Goal: Information Seeking & Learning: Learn about a topic

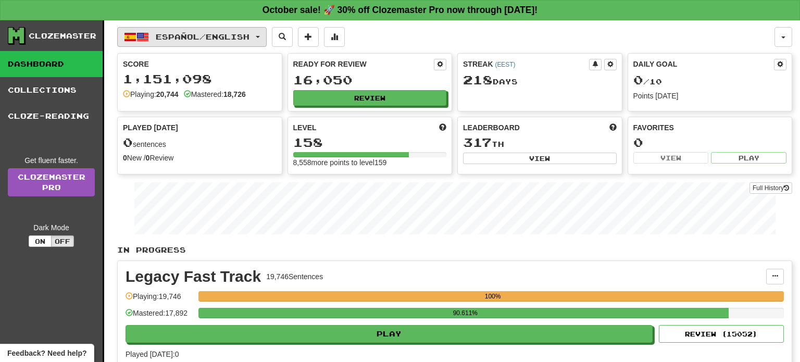
click at [244, 28] on button "Español / English" at bounding box center [192, 37] width 150 height 20
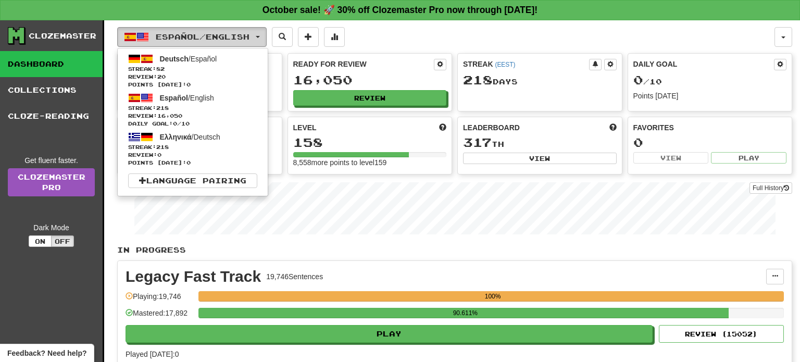
click at [244, 28] on button "Español / English" at bounding box center [192, 37] width 150 height 20
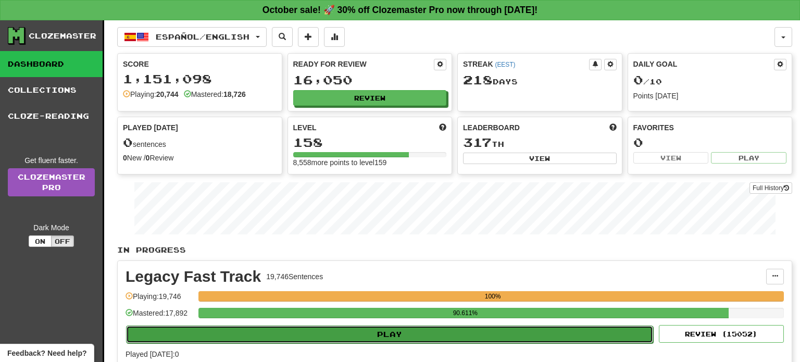
click at [422, 333] on button "Play" at bounding box center [389, 335] width 527 height 18
select select "**"
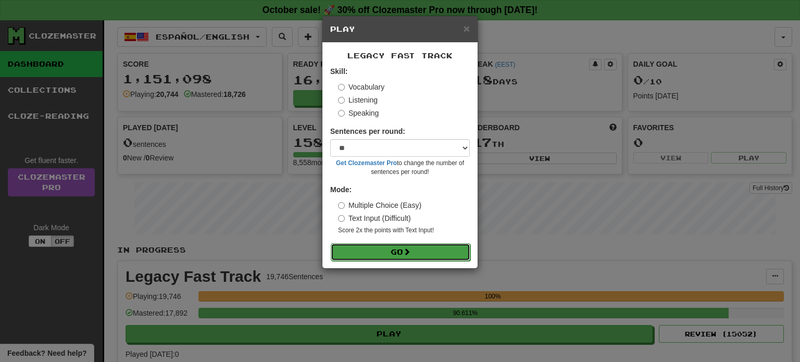
click at [405, 246] on button "Go" at bounding box center [401, 252] width 140 height 18
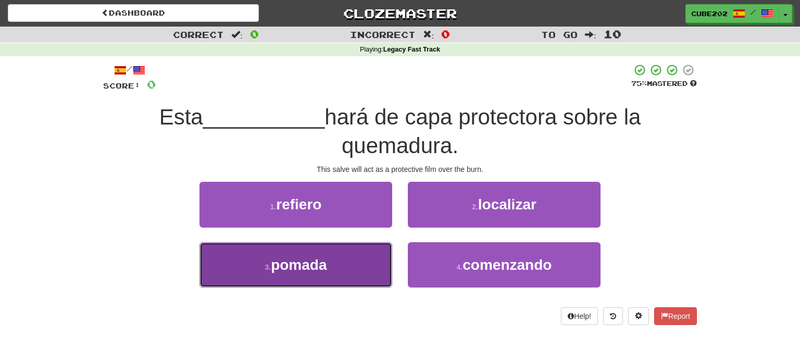
click at [365, 263] on button "3 . pomada" at bounding box center [296, 264] width 193 height 45
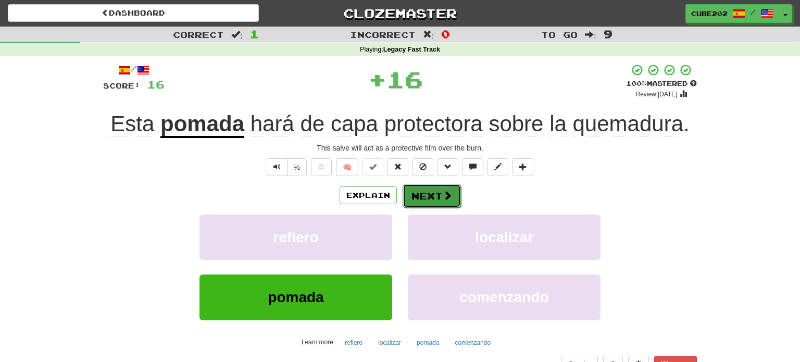
click at [439, 198] on button "Next" at bounding box center [432, 196] width 58 height 24
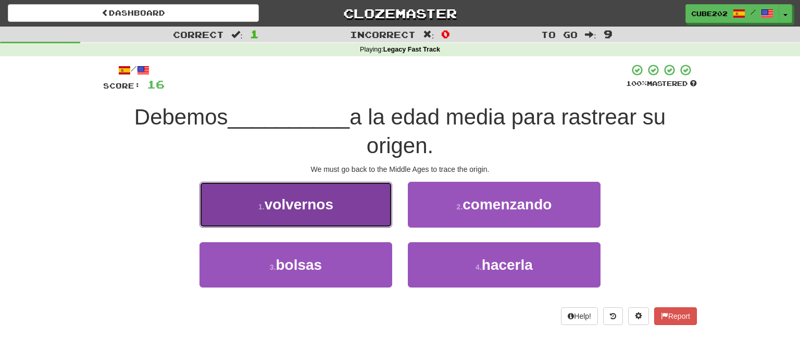
click at [359, 197] on button "1 . volvernos" at bounding box center [296, 204] width 193 height 45
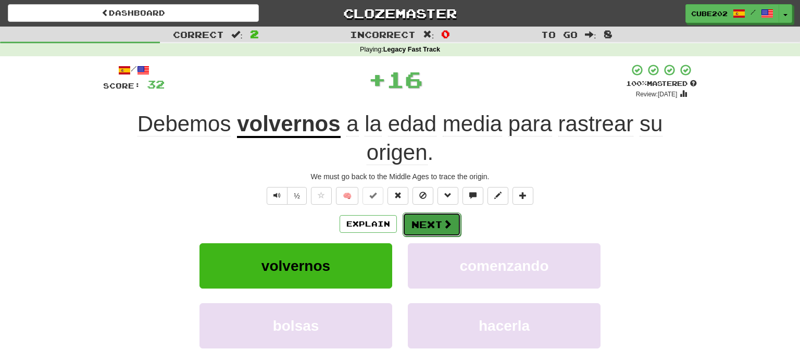
click at [431, 222] on button "Next" at bounding box center [432, 225] width 58 height 24
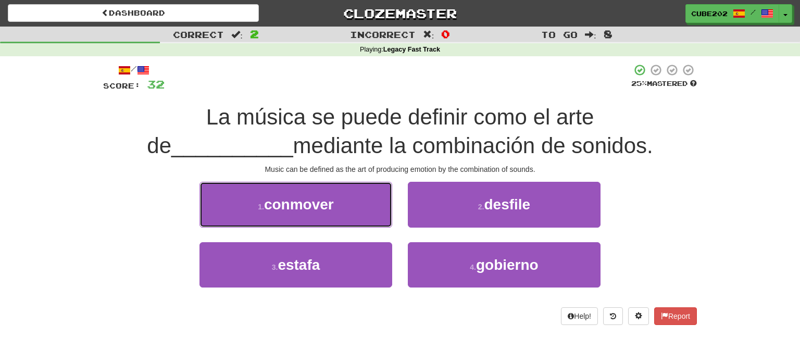
click at [351, 207] on button "1 . conmover" at bounding box center [296, 204] width 193 height 45
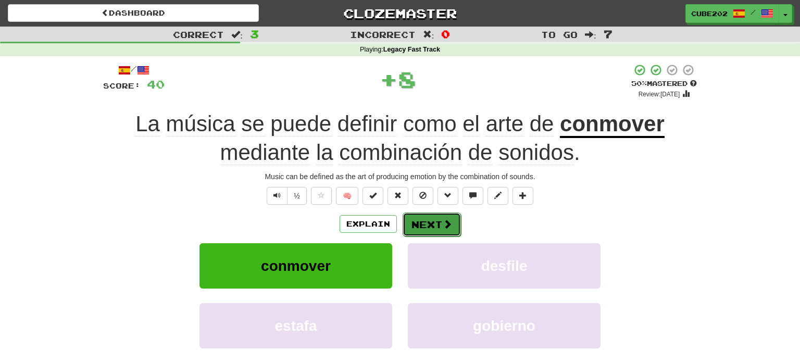
click at [431, 222] on button "Next" at bounding box center [432, 225] width 58 height 24
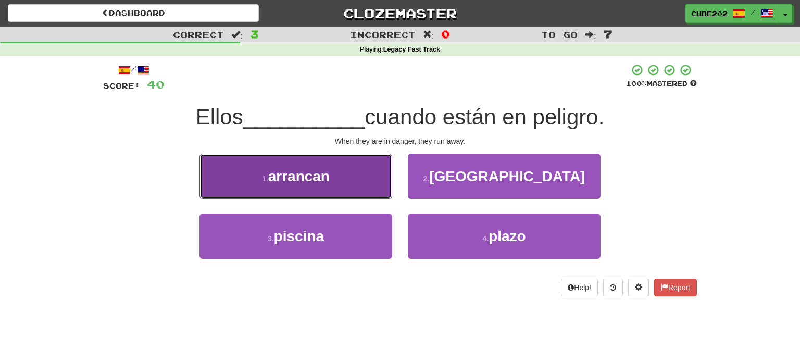
click at [344, 173] on button "1 . arrancan" at bounding box center [296, 176] width 193 height 45
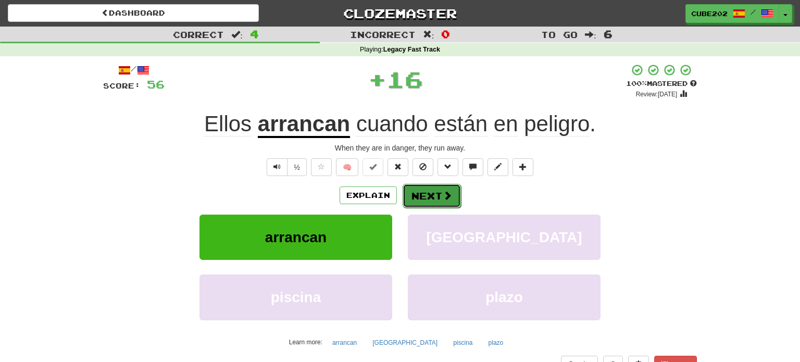
click at [426, 195] on button "Next" at bounding box center [432, 196] width 58 height 24
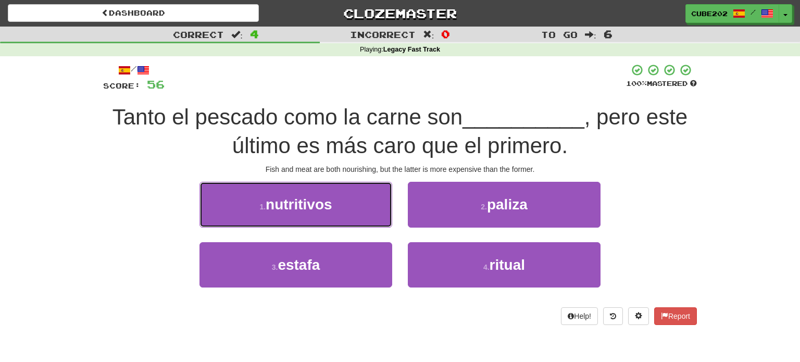
click at [346, 204] on button "1 . nutritivos" at bounding box center [296, 204] width 193 height 45
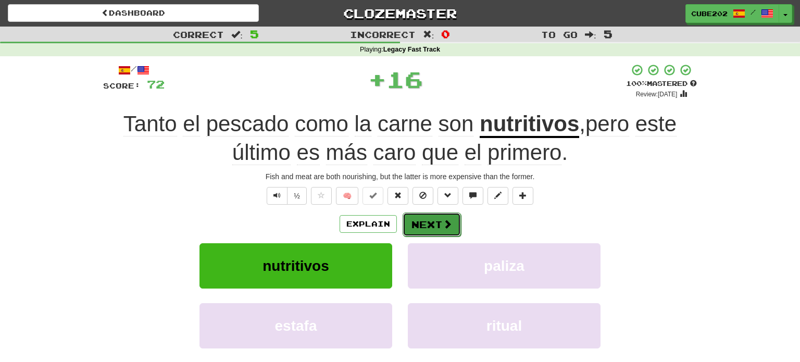
click at [426, 219] on button "Next" at bounding box center [432, 225] width 58 height 24
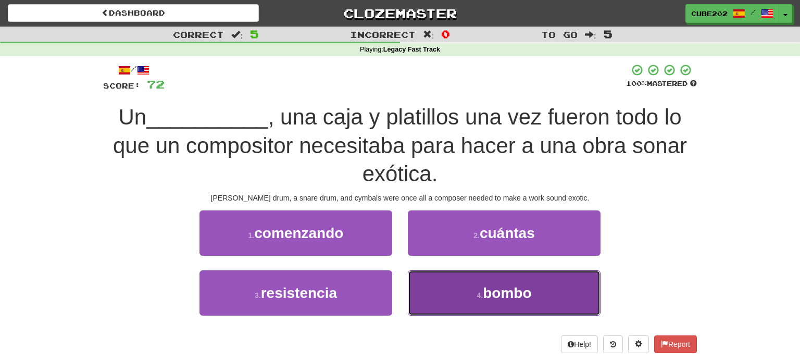
click at [435, 294] on button "4 . bombo" at bounding box center [504, 292] width 193 height 45
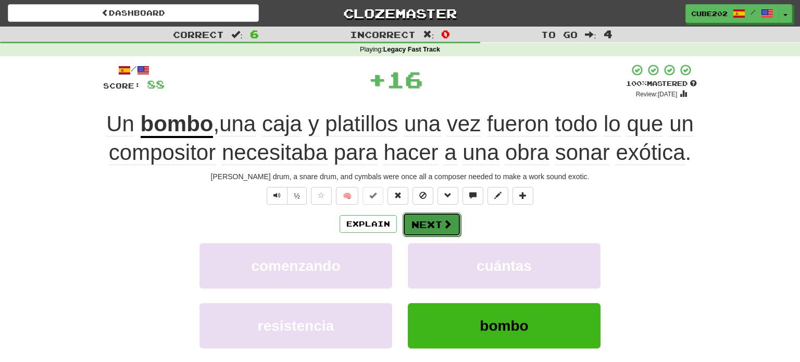
click at [429, 222] on button "Next" at bounding box center [432, 225] width 58 height 24
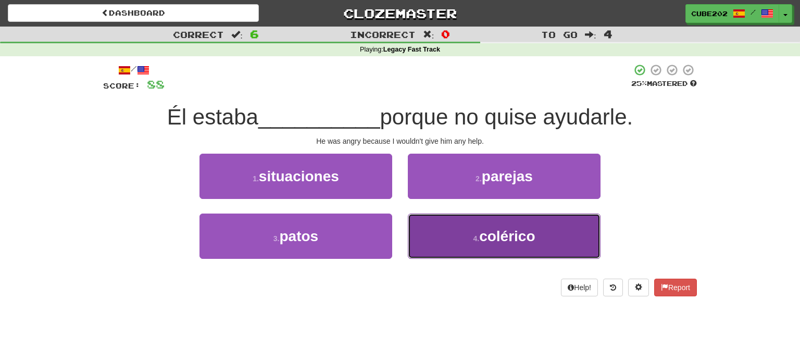
click at [454, 237] on button "4 . colérico" at bounding box center [504, 236] width 193 height 45
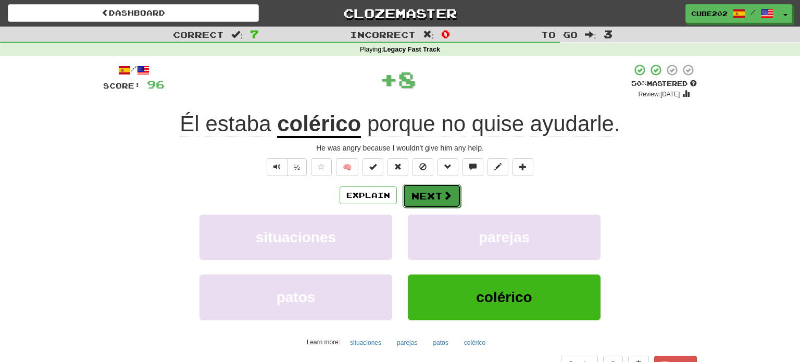
click at [427, 190] on button "Next" at bounding box center [432, 196] width 58 height 24
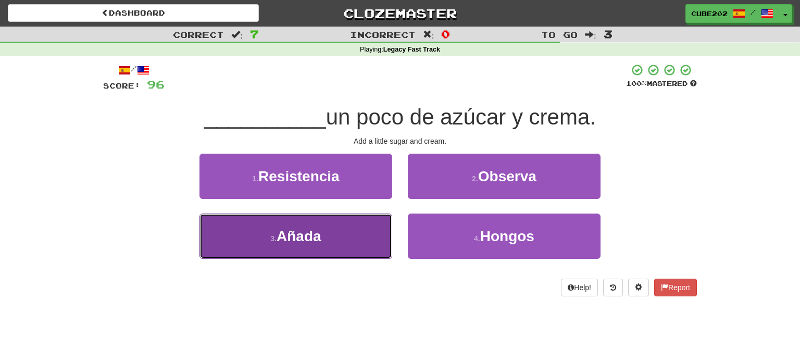
click at [355, 233] on button "3 . Añada" at bounding box center [296, 236] width 193 height 45
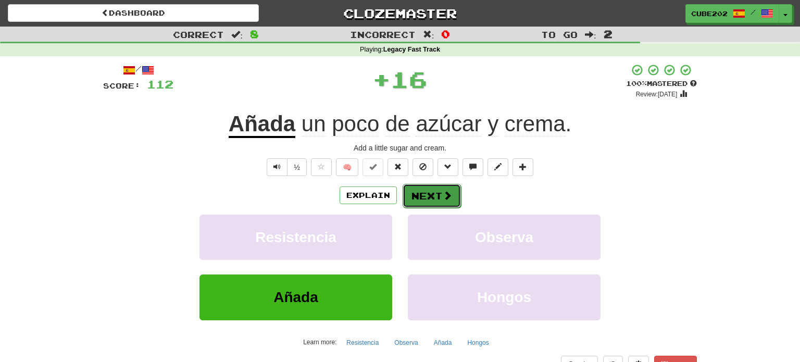
click at [421, 193] on button "Next" at bounding box center [432, 196] width 58 height 24
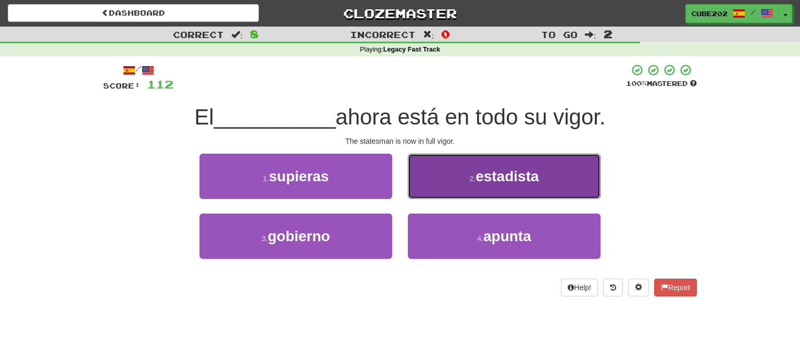
click at [454, 182] on button "2 . estadista" at bounding box center [504, 176] width 193 height 45
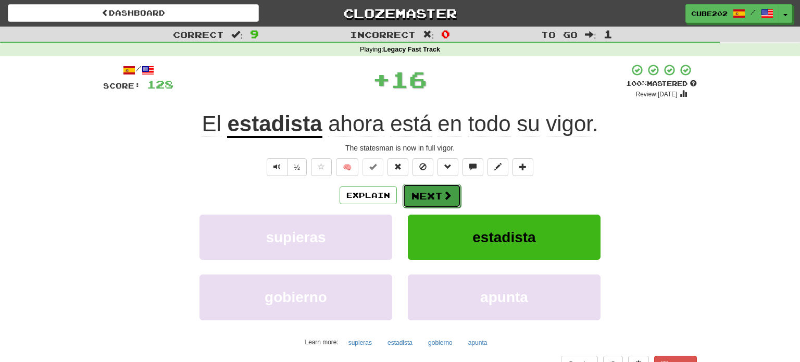
click at [416, 195] on button "Next" at bounding box center [432, 196] width 58 height 24
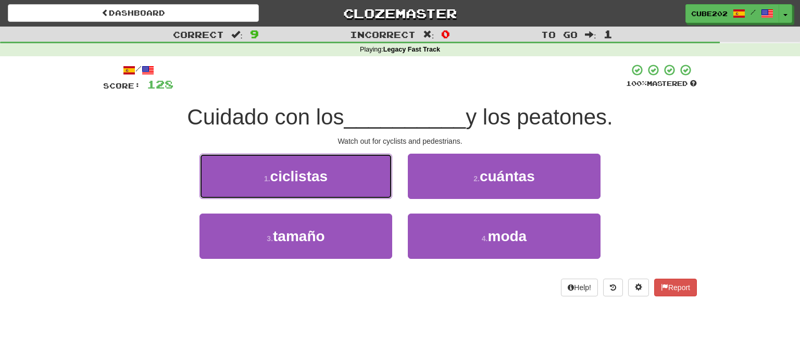
click at [352, 173] on button "1 . ciclistas" at bounding box center [296, 176] width 193 height 45
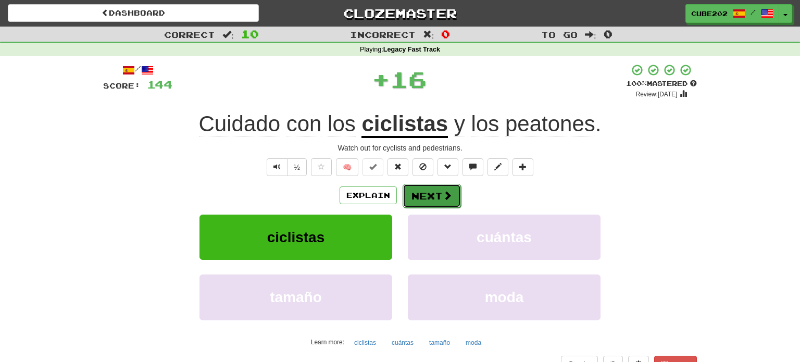
click at [416, 196] on button "Next" at bounding box center [432, 196] width 58 height 24
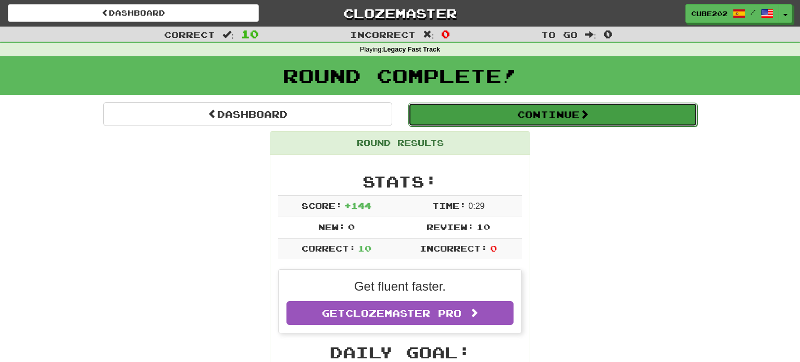
click at [459, 113] on button "Continue" at bounding box center [552, 115] width 289 height 24
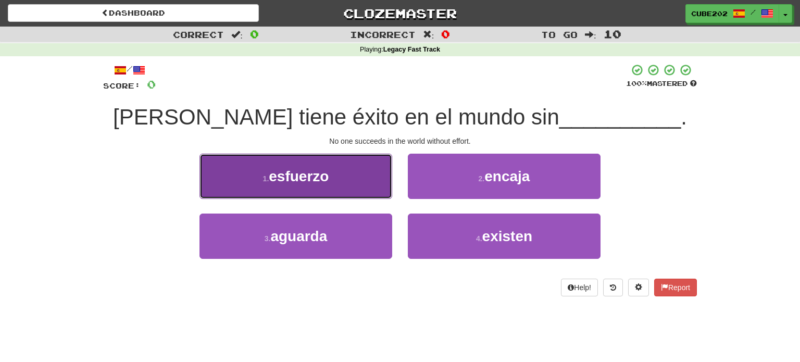
click at [338, 188] on button "1 . esfuerzo" at bounding box center [296, 176] width 193 height 45
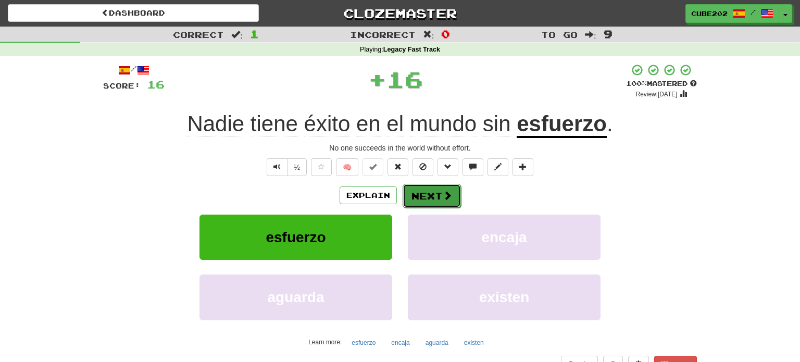
click at [433, 189] on button "Next" at bounding box center [432, 196] width 58 height 24
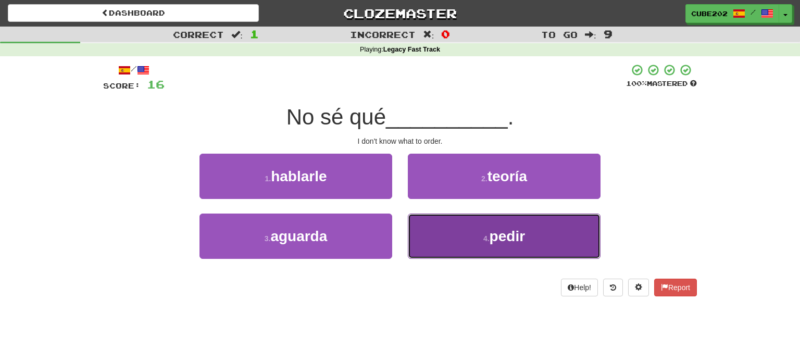
click at [482, 253] on button "4 . pedir" at bounding box center [504, 236] width 193 height 45
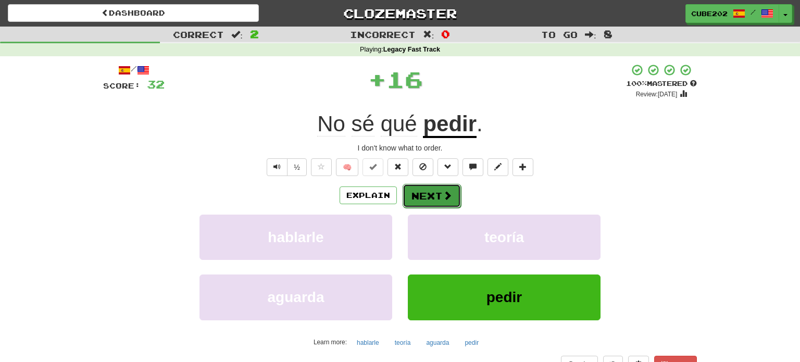
click at [429, 196] on button "Next" at bounding box center [432, 196] width 58 height 24
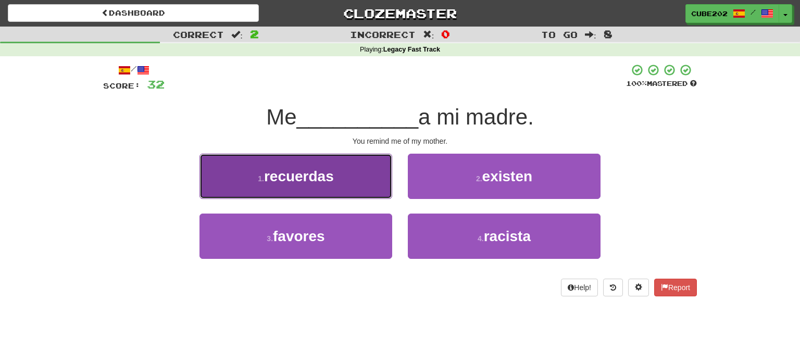
click at [353, 177] on button "1 . recuerdas" at bounding box center [296, 176] width 193 height 45
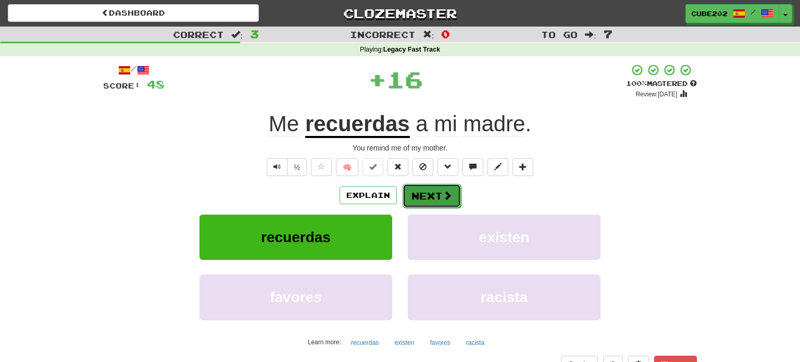
click at [429, 195] on button "Next" at bounding box center [432, 196] width 58 height 24
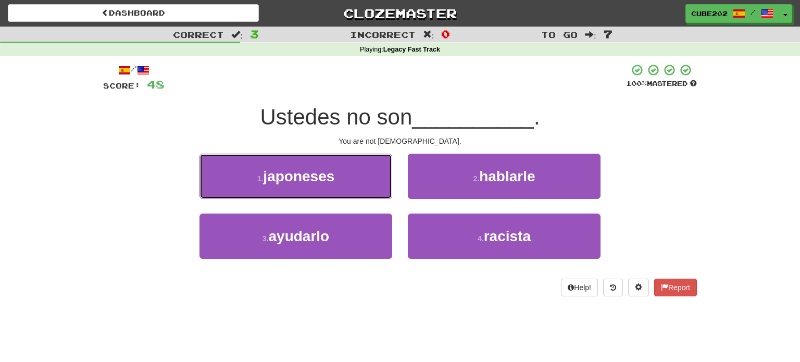
click at [310, 179] on span "japoneses" at bounding box center [298, 176] width 71 height 16
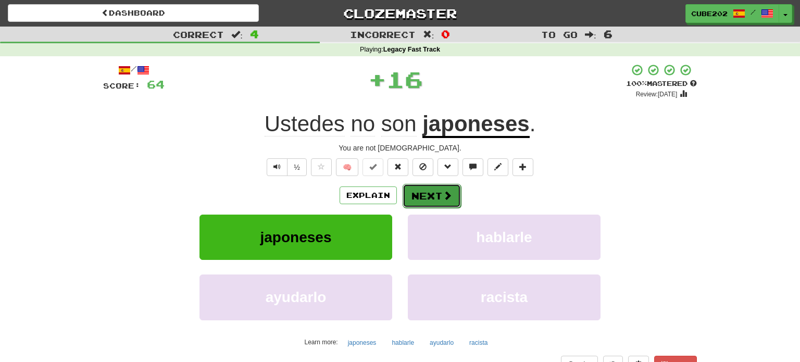
click at [433, 192] on button "Next" at bounding box center [432, 196] width 58 height 24
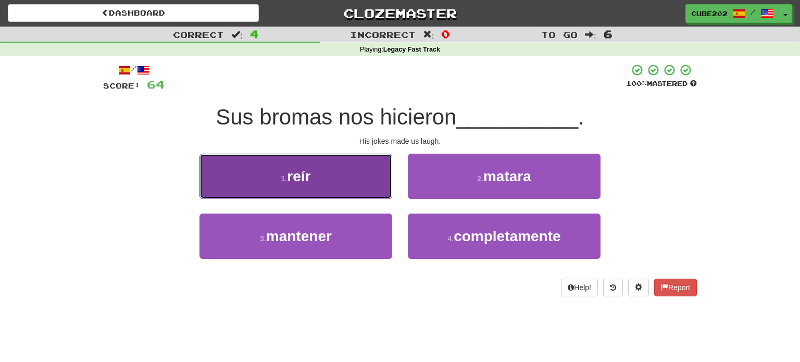
click at [344, 175] on button "1 . reír" at bounding box center [296, 176] width 193 height 45
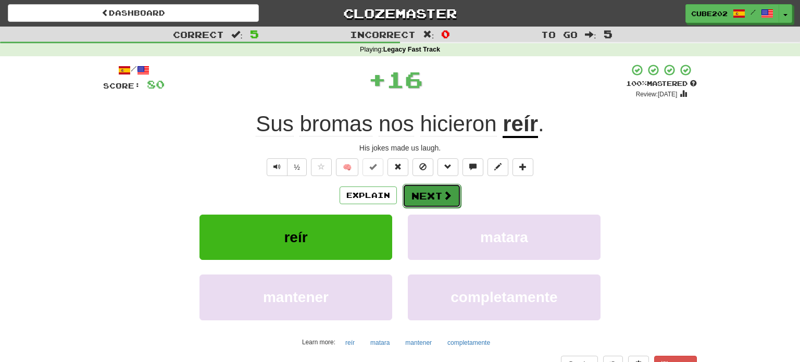
click at [430, 191] on button "Next" at bounding box center [432, 196] width 58 height 24
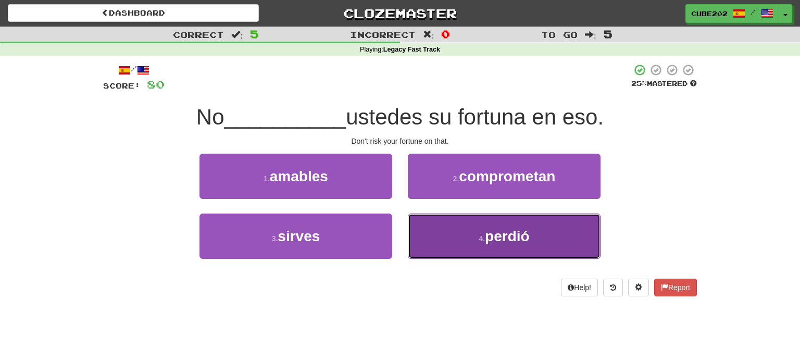
click at [435, 225] on button "4 . perdió" at bounding box center [504, 236] width 193 height 45
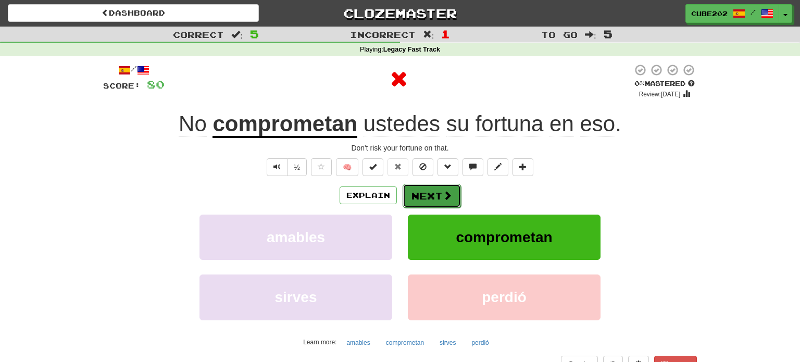
click at [432, 188] on button "Next" at bounding box center [432, 196] width 58 height 24
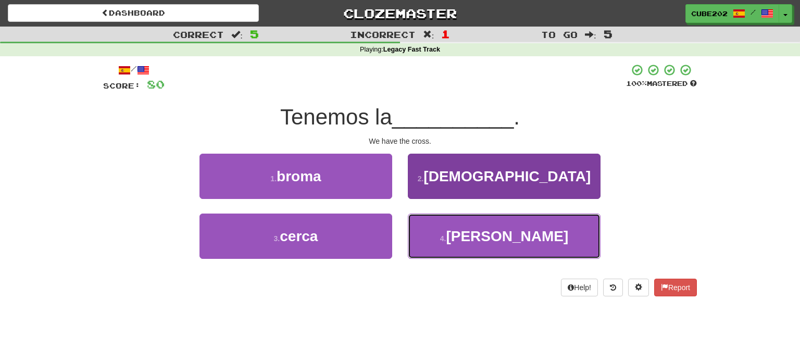
click at [482, 236] on button "4 . cruz" at bounding box center [504, 236] width 193 height 45
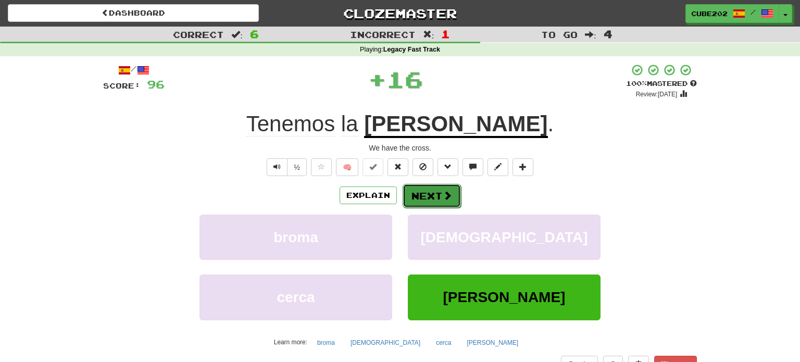
click at [425, 188] on button "Next" at bounding box center [432, 196] width 58 height 24
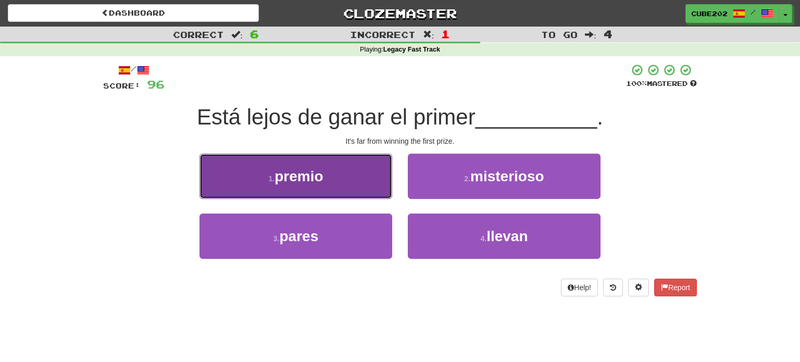
click at [371, 175] on button "1 . premio" at bounding box center [296, 176] width 193 height 45
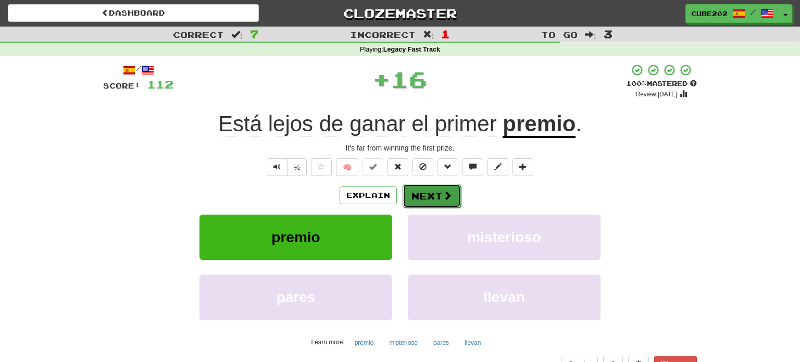
click at [435, 198] on button "Next" at bounding box center [432, 196] width 58 height 24
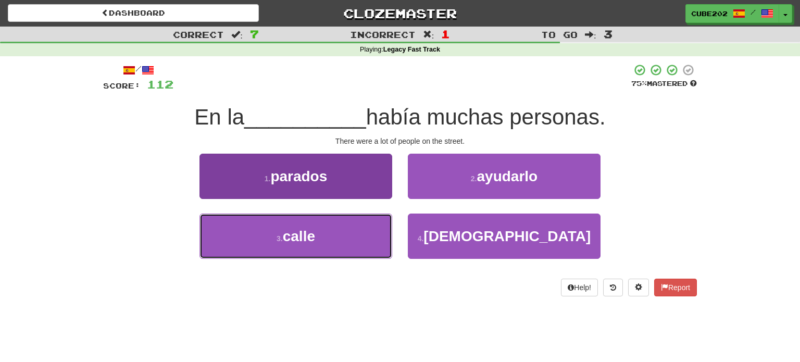
click at [359, 234] on button "3 . calle" at bounding box center [296, 236] width 193 height 45
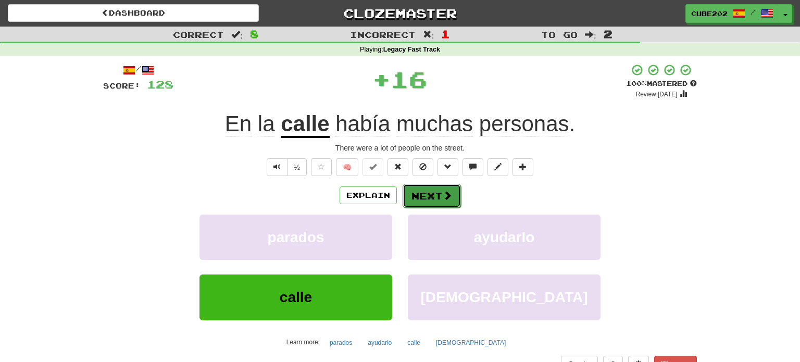
click at [438, 196] on button "Next" at bounding box center [432, 196] width 58 height 24
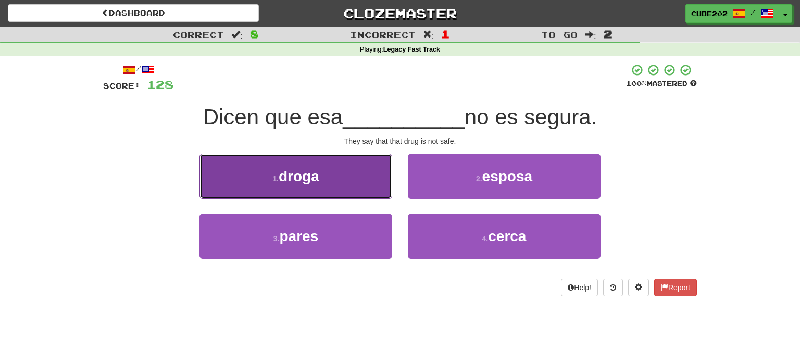
click at [352, 180] on button "1 . droga" at bounding box center [296, 176] width 193 height 45
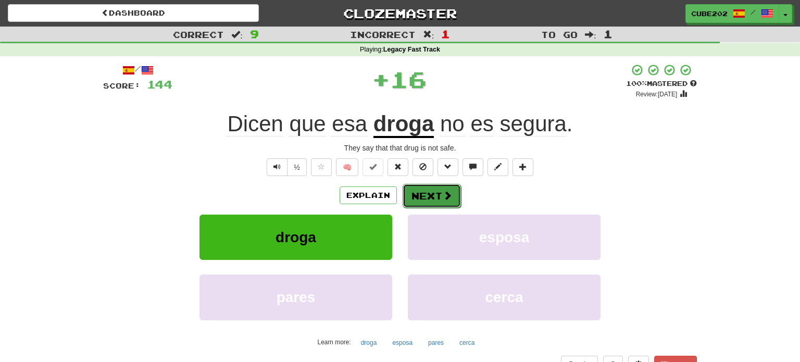
click at [428, 198] on button "Next" at bounding box center [432, 196] width 58 height 24
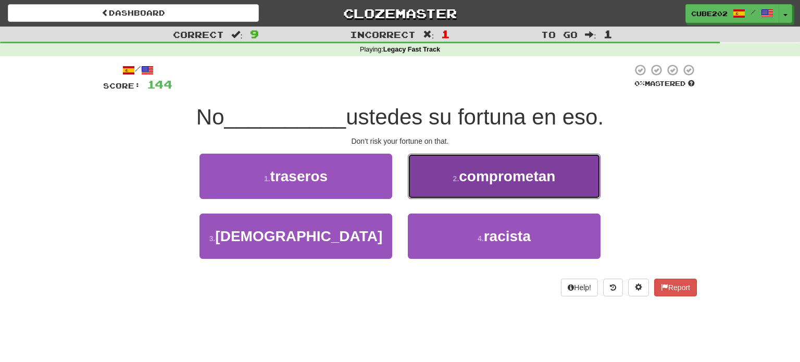
click at [450, 183] on button "2 . comprometan" at bounding box center [504, 176] width 193 height 45
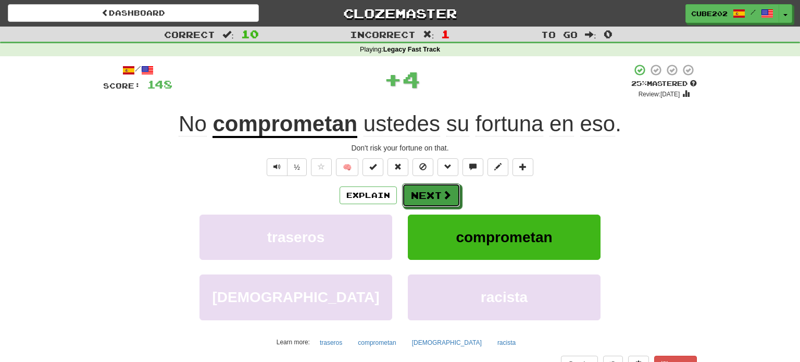
drag, startPoint x: 420, startPoint y: 193, endPoint x: 425, endPoint y: 186, distance: 8.5
click at [420, 193] on button "Next" at bounding box center [431, 195] width 58 height 24
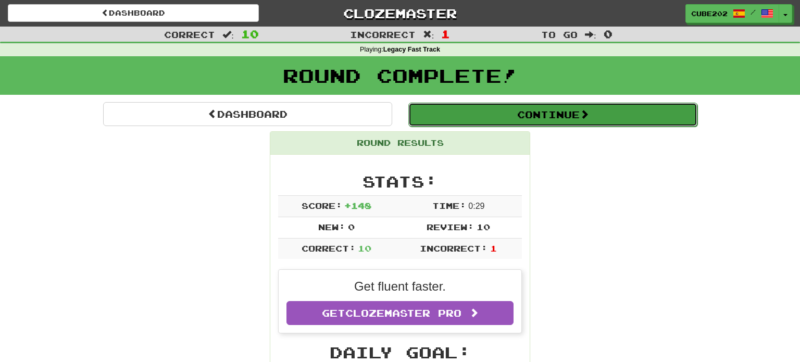
click at [471, 107] on button "Continue" at bounding box center [552, 115] width 289 height 24
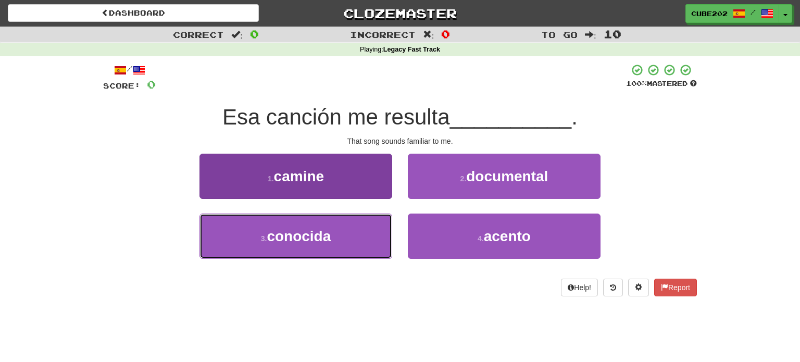
click at [358, 233] on button "3 . conocida" at bounding box center [296, 236] width 193 height 45
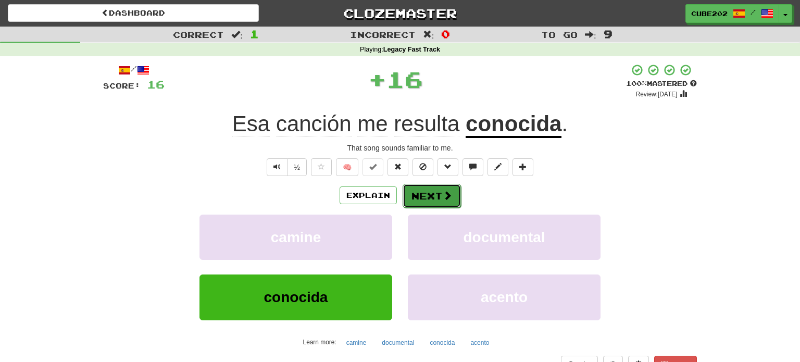
click at [416, 200] on button "Next" at bounding box center [432, 196] width 58 height 24
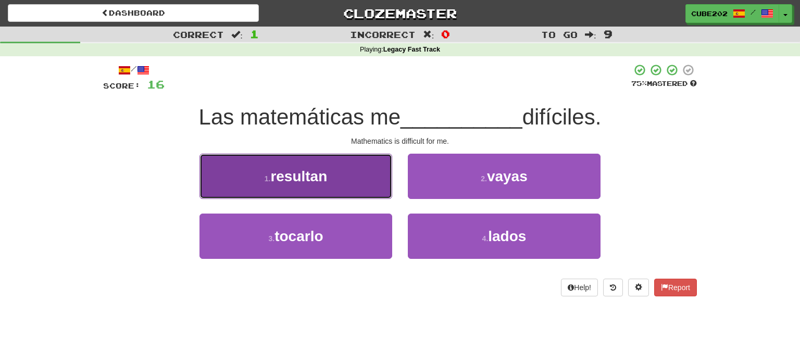
click at [370, 183] on button "1 . resultan" at bounding box center [296, 176] width 193 height 45
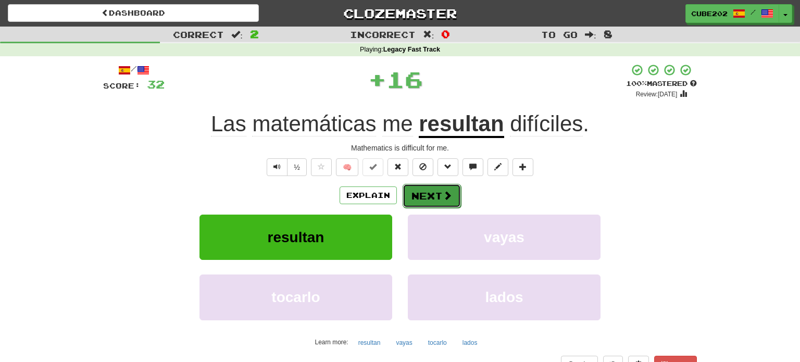
click at [433, 193] on button "Next" at bounding box center [432, 196] width 58 height 24
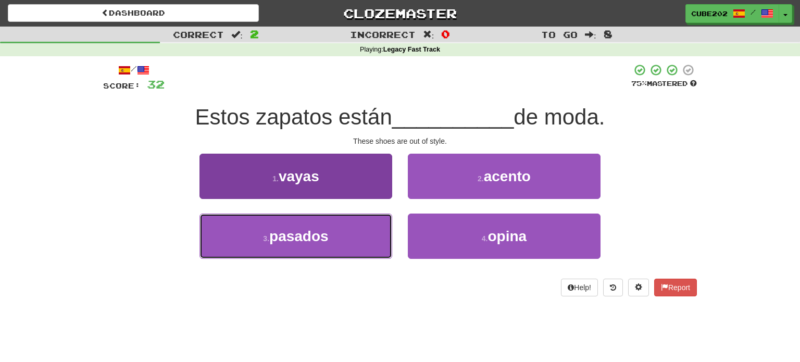
click at [362, 235] on button "3 . pasados" at bounding box center [296, 236] width 193 height 45
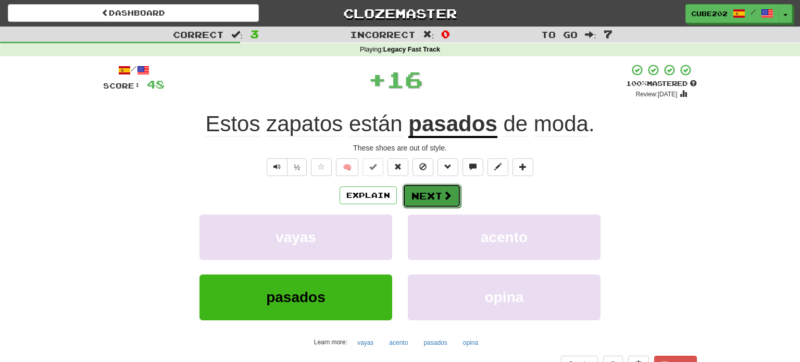
click at [431, 190] on button "Next" at bounding box center [432, 196] width 58 height 24
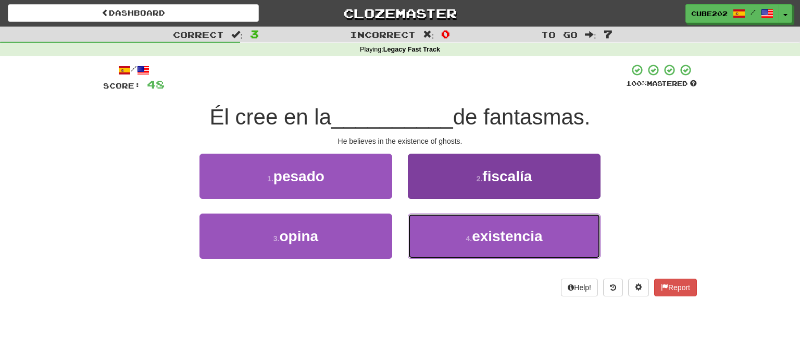
click at [461, 234] on button "4 . existencia" at bounding box center [504, 236] width 193 height 45
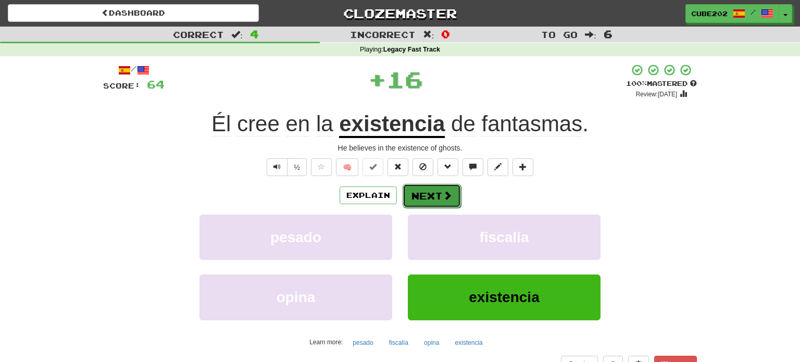
click at [432, 189] on button "Next" at bounding box center [432, 196] width 58 height 24
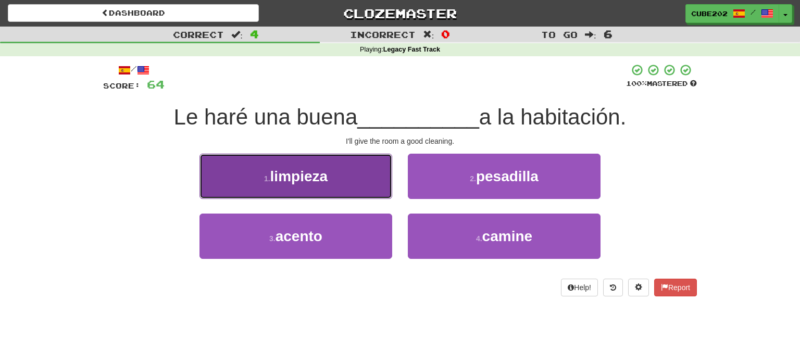
click at [368, 180] on button "1 . limpieza" at bounding box center [296, 176] width 193 height 45
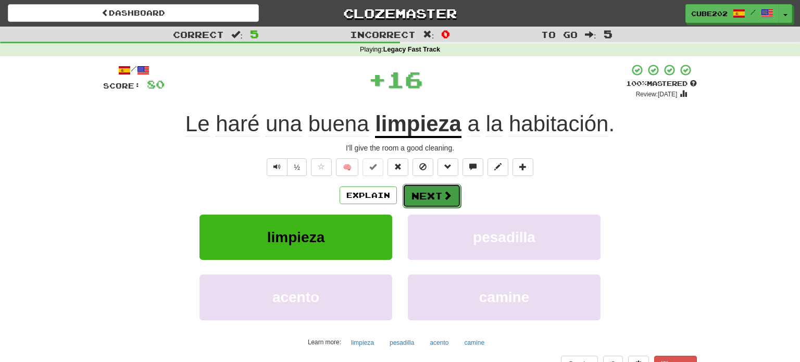
click at [427, 194] on button "Next" at bounding box center [432, 196] width 58 height 24
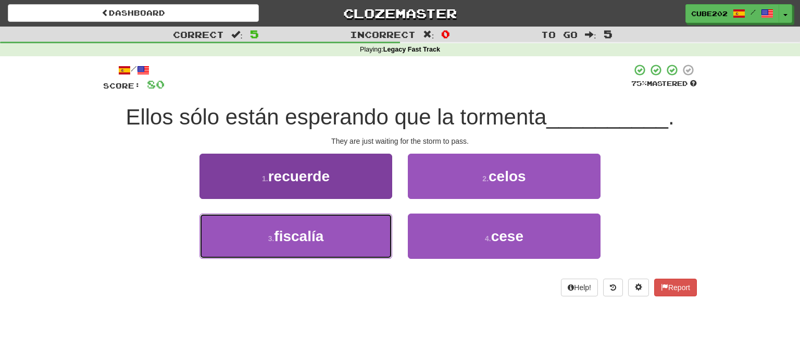
drag, startPoint x: 355, startPoint y: 240, endPoint x: 368, endPoint y: 225, distance: 20.3
click at [355, 240] on button "3 . fiscalía" at bounding box center [296, 236] width 193 height 45
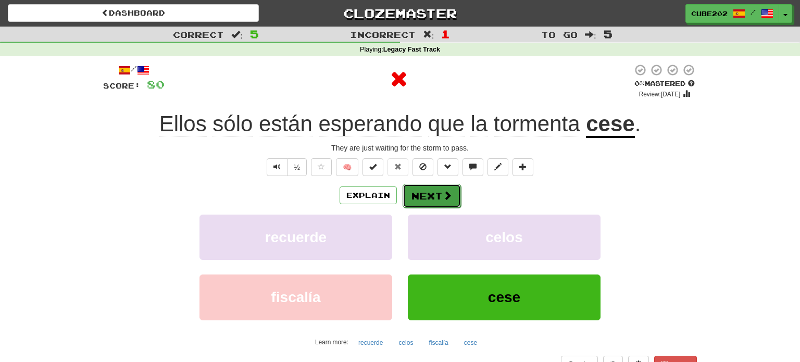
click at [434, 190] on button "Next" at bounding box center [432, 196] width 58 height 24
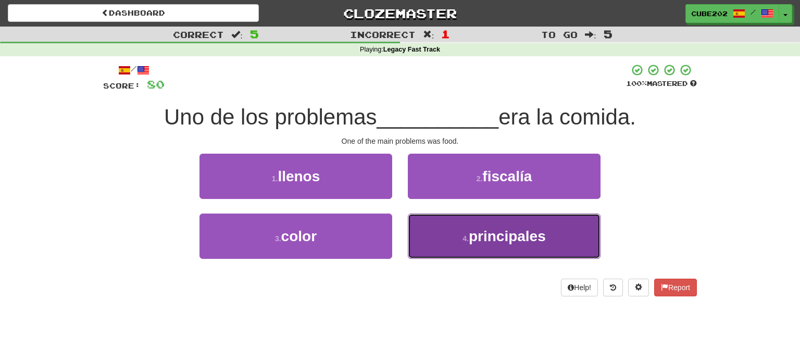
click at [462, 232] on button "4 . principales" at bounding box center [504, 236] width 193 height 45
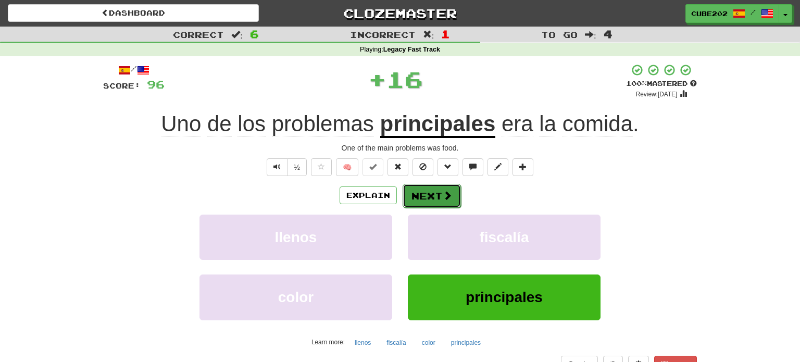
click at [427, 192] on button "Next" at bounding box center [432, 196] width 58 height 24
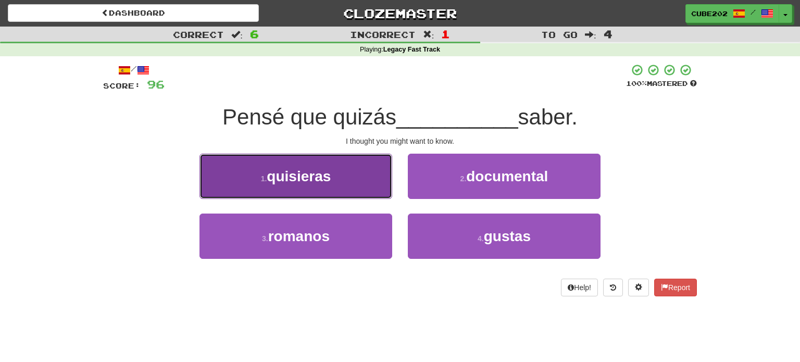
click at [319, 197] on button "1 . quisieras" at bounding box center [296, 176] width 193 height 45
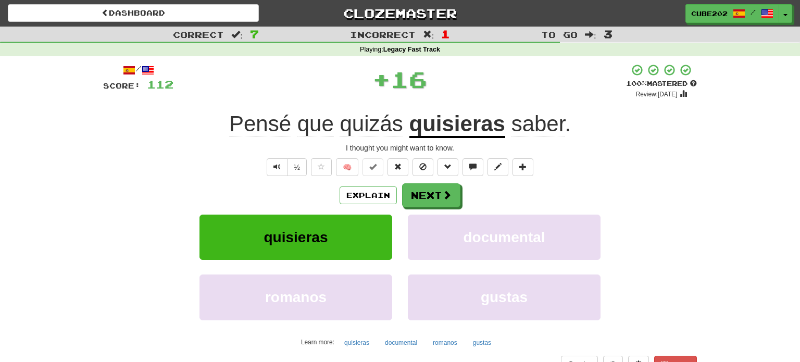
drag, startPoint x: 339, startPoint y: 184, endPoint x: 346, endPoint y: 179, distance: 8.5
click at [339, 183] on div "Explain Next" at bounding box center [400, 195] width 594 height 24
click at [443, 188] on button "Next" at bounding box center [432, 196] width 58 height 24
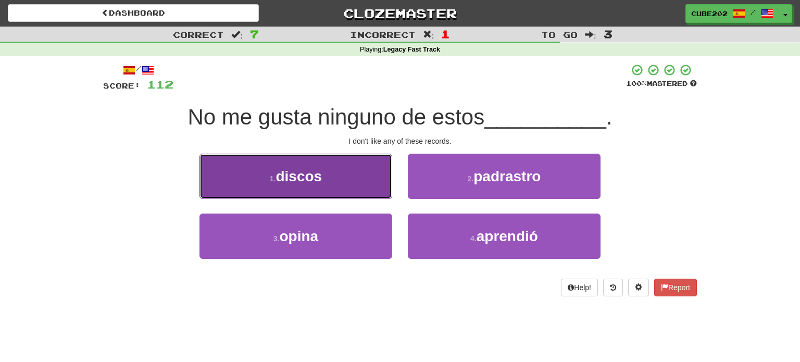
click at [378, 172] on button "1 . discos" at bounding box center [296, 176] width 193 height 45
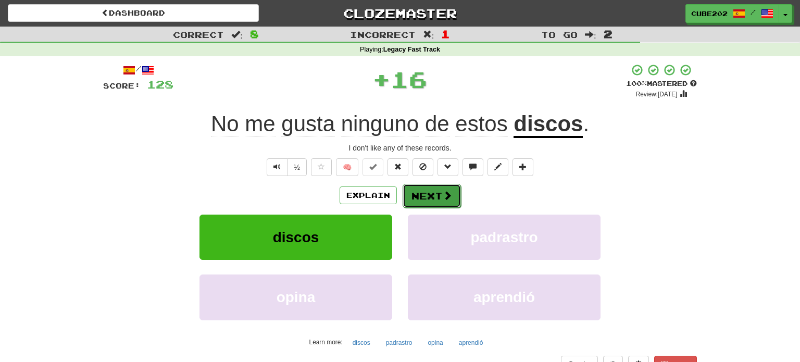
click at [433, 196] on button "Next" at bounding box center [432, 196] width 58 height 24
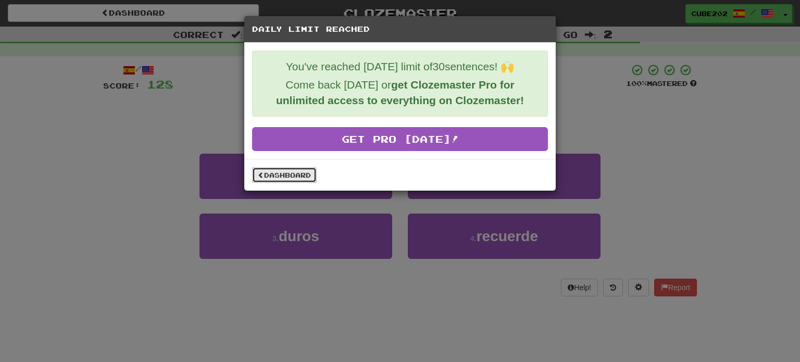
click at [285, 175] on link "Dashboard" at bounding box center [284, 175] width 65 height 16
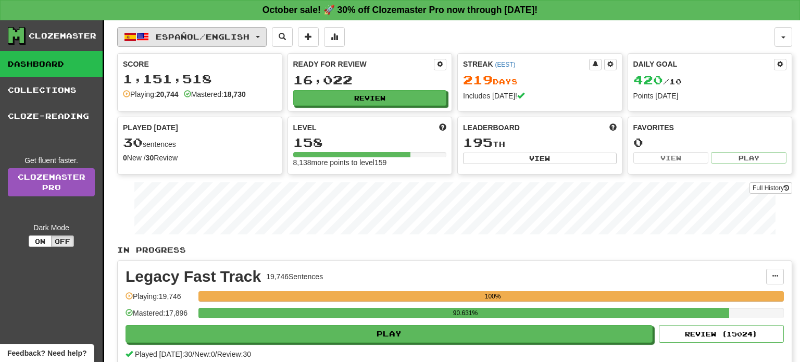
click at [237, 34] on span "Español / English" at bounding box center [203, 36] width 94 height 9
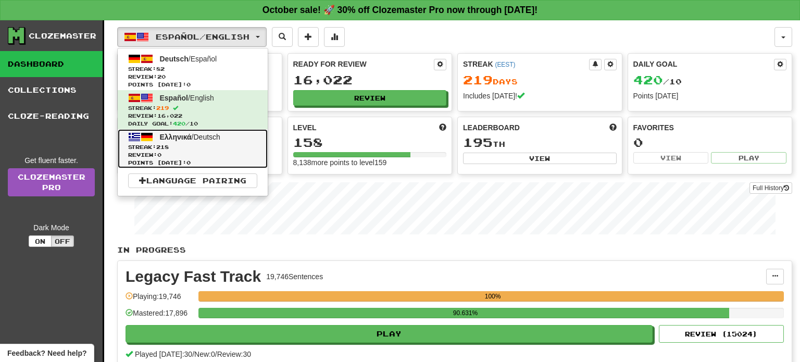
click at [219, 153] on span "Review: 0" at bounding box center [192, 155] width 129 height 8
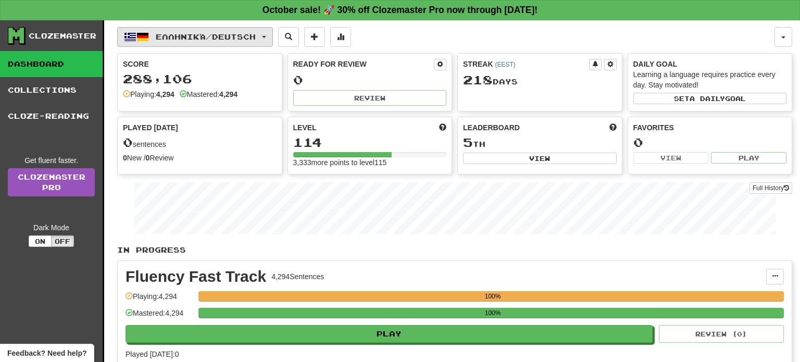
click at [231, 33] on span "Ελληνικά / Deutsch" at bounding box center [206, 36] width 100 height 9
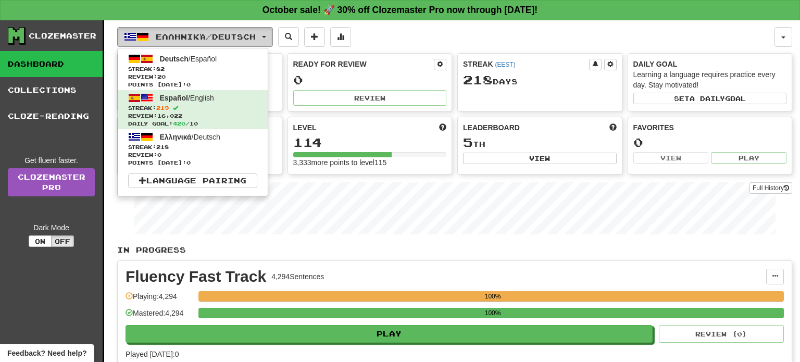
click at [231, 33] on span "Ελληνικά / Deutsch" at bounding box center [206, 36] width 100 height 9
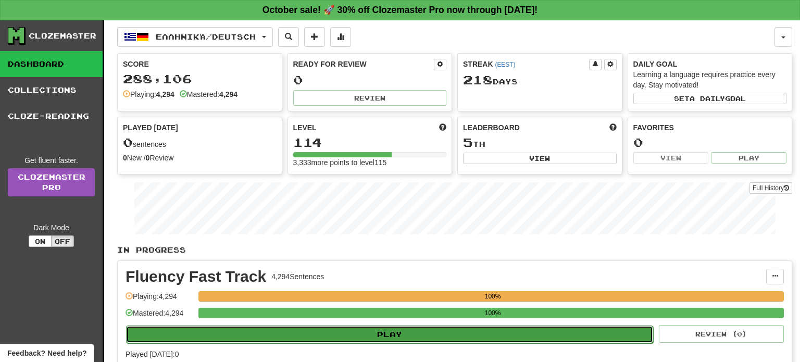
click at [413, 331] on button "Play" at bounding box center [389, 335] width 527 height 18
select select "**"
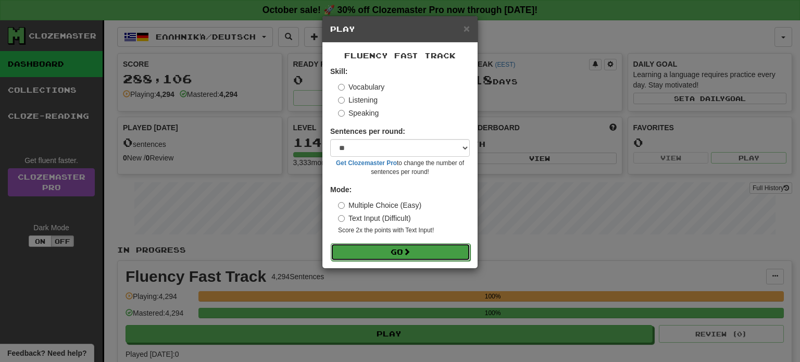
click at [410, 251] on span at bounding box center [406, 251] width 7 height 7
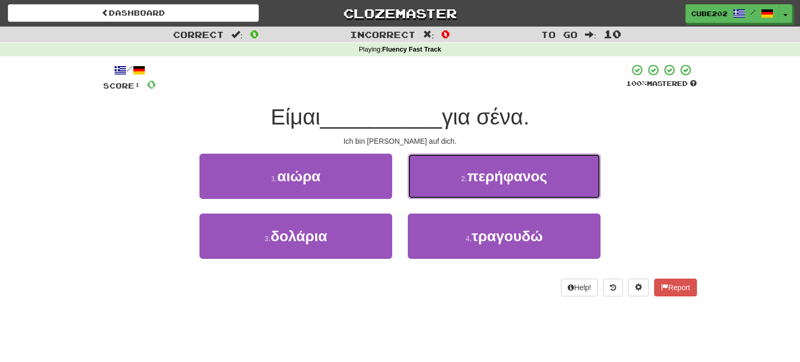
click at [471, 171] on span "περήφανος" at bounding box center [507, 176] width 80 height 16
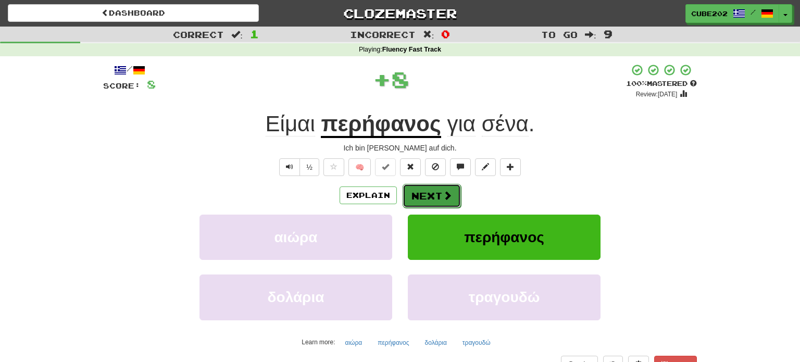
click at [436, 187] on button "Next" at bounding box center [432, 196] width 58 height 24
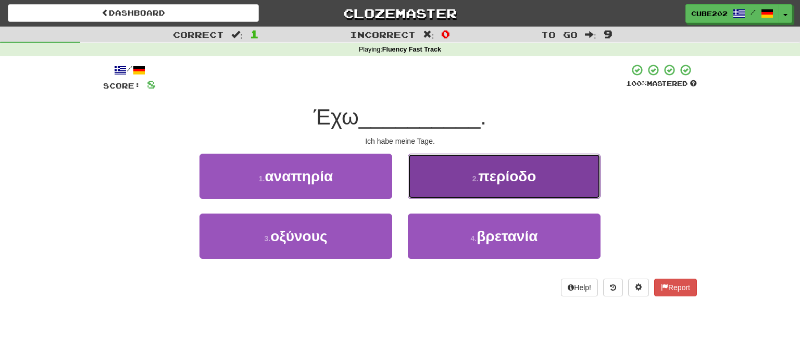
click at [475, 176] on small "2 ." at bounding box center [475, 179] width 6 height 8
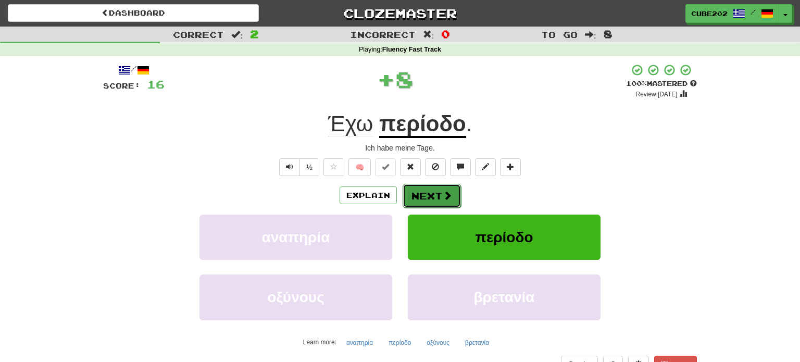
click at [437, 189] on button "Next" at bounding box center [432, 196] width 58 height 24
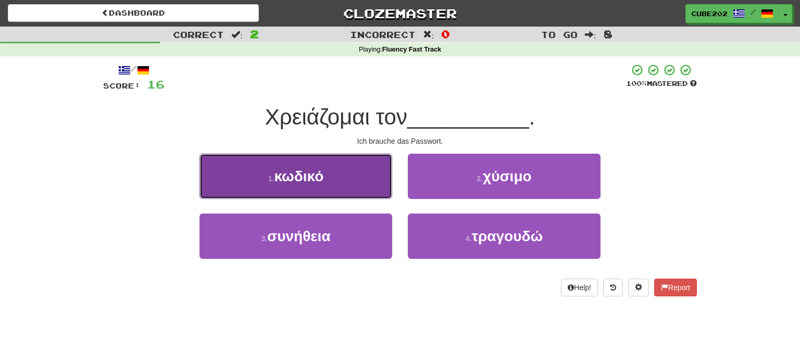
click at [355, 169] on button "1 . κωδικό" at bounding box center [296, 176] width 193 height 45
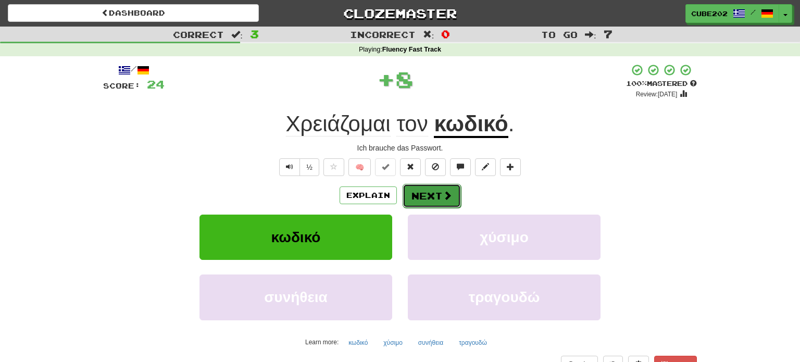
click at [437, 188] on button "Next" at bounding box center [432, 196] width 58 height 24
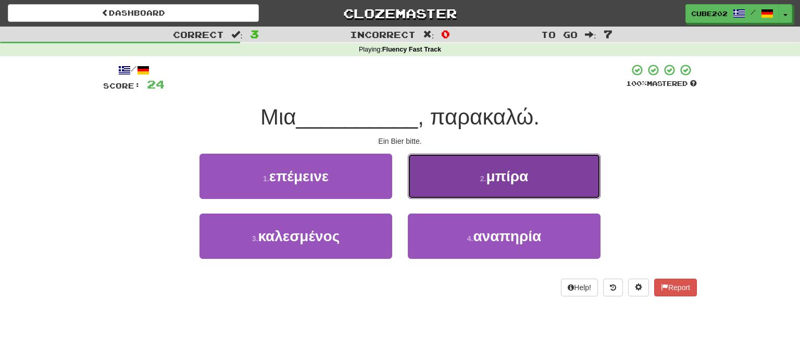
click at [461, 177] on button "2 . μπίρα" at bounding box center [504, 176] width 193 height 45
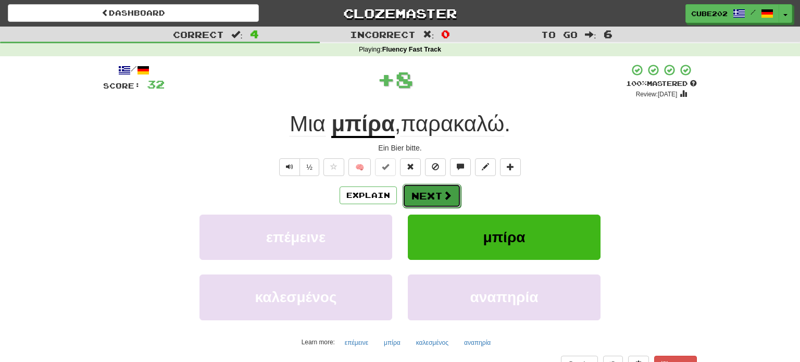
click at [433, 187] on button "Next" at bounding box center [432, 196] width 58 height 24
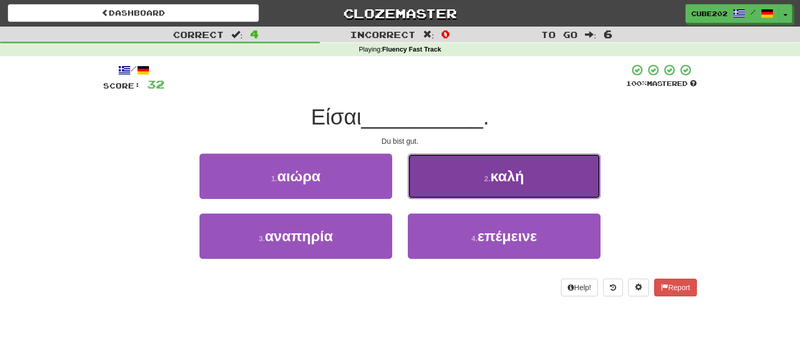
click at [459, 184] on button "2 . καλή" at bounding box center [504, 176] width 193 height 45
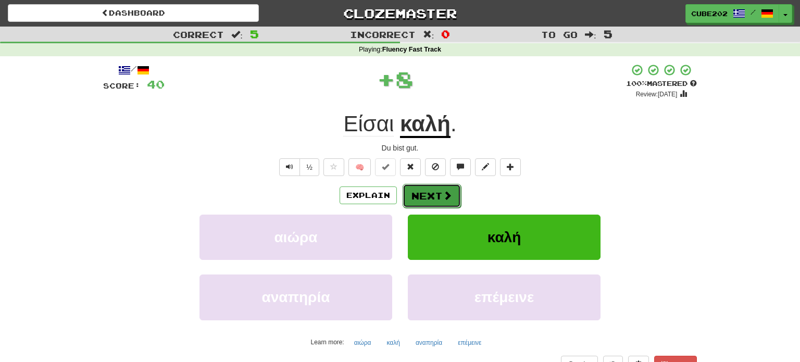
click at [436, 191] on button "Next" at bounding box center [432, 196] width 58 height 24
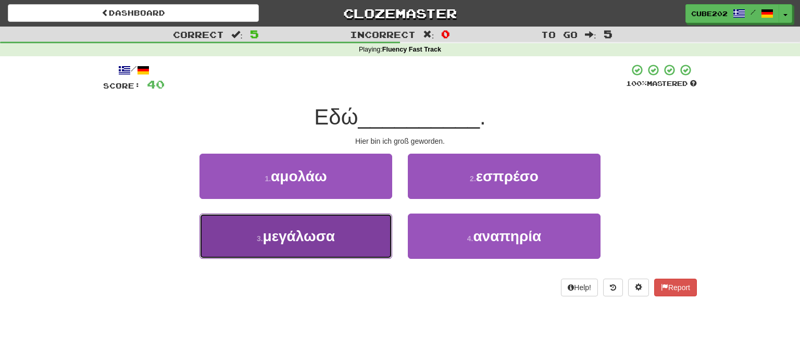
click at [348, 230] on button "3 . μεγάλωσα" at bounding box center [296, 236] width 193 height 45
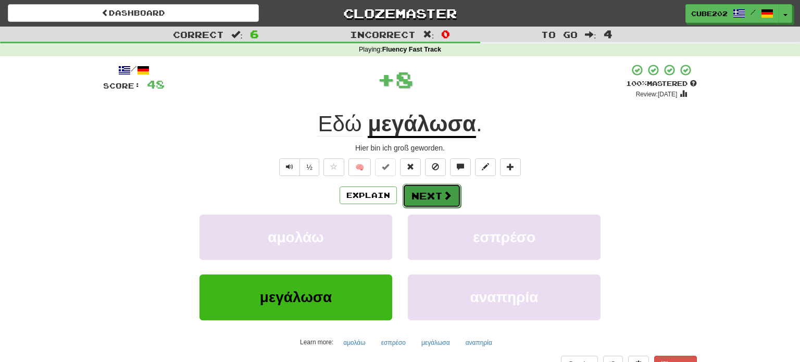
click at [427, 189] on button "Next" at bounding box center [432, 196] width 58 height 24
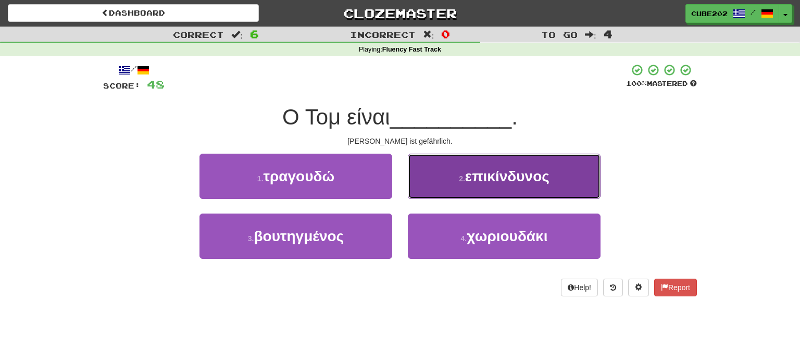
click at [502, 190] on button "2 . επικίνδυνος" at bounding box center [504, 176] width 193 height 45
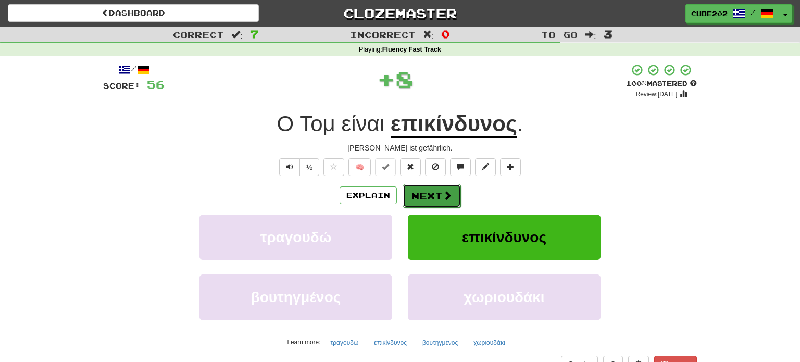
click at [450, 194] on span at bounding box center [447, 195] width 9 height 9
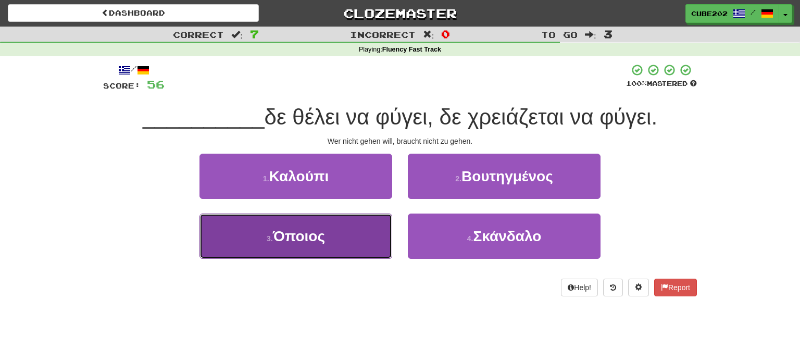
click at [343, 233] on button "3 . Όποιος" at bounding box center [296, 236] width 193 height 45
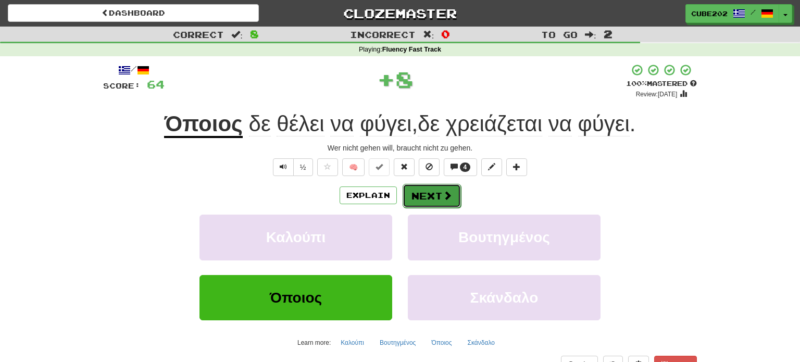
click at [431, 199] on button "Next" at bounding box center [432, 196] width 58 height 24
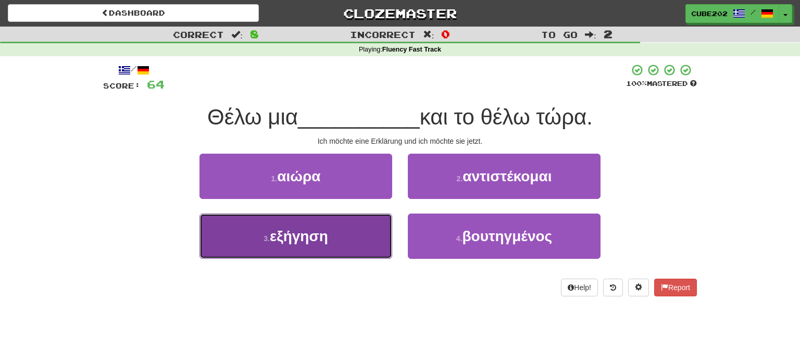
click at [364, 229] on button "3 . εξήγηση" at bounding box center [296, 236] width 193 height 45
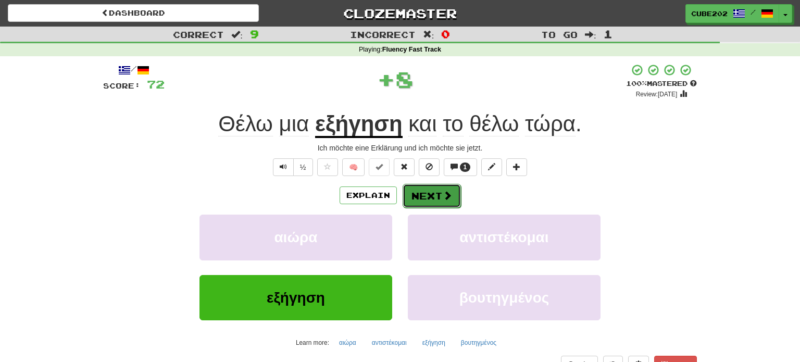
click at [422, 193] on button "Next" at bounding box center [432, 196] width 58 height 24
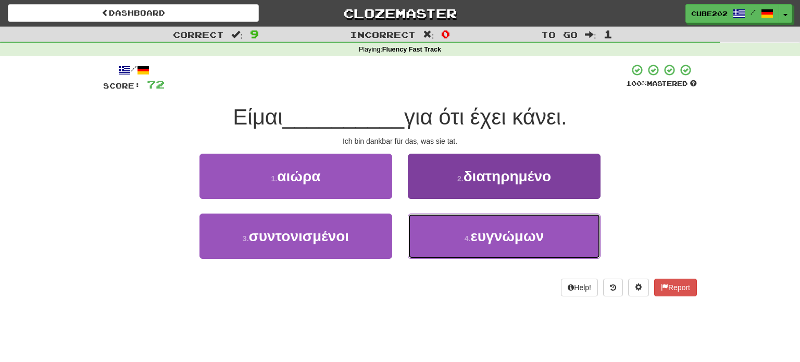
click at [473, 235] on span "ευγνώμων" at bounding box center [506, 236] width 73 height 16
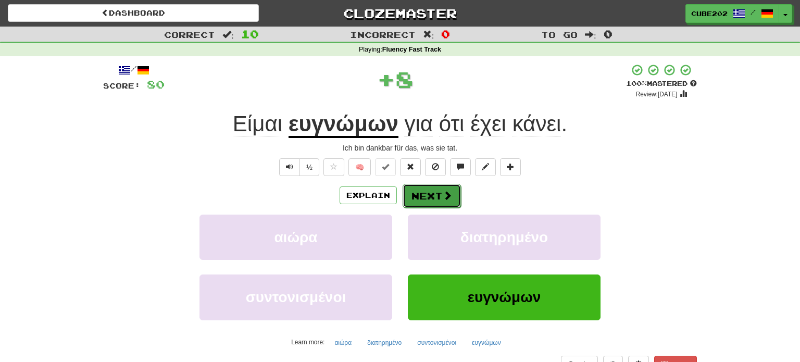
click at [422, 192] on button "Next" at bounding box center [432, 196] width 58 height 24
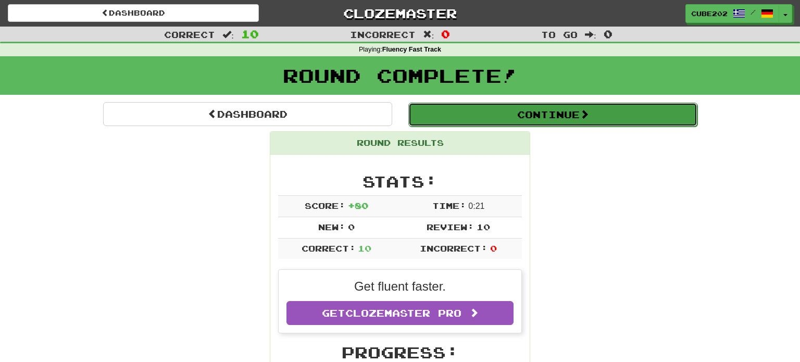
click at [469, 116] on button "Continue" at bounding box center [552, 115] width 289 height 24
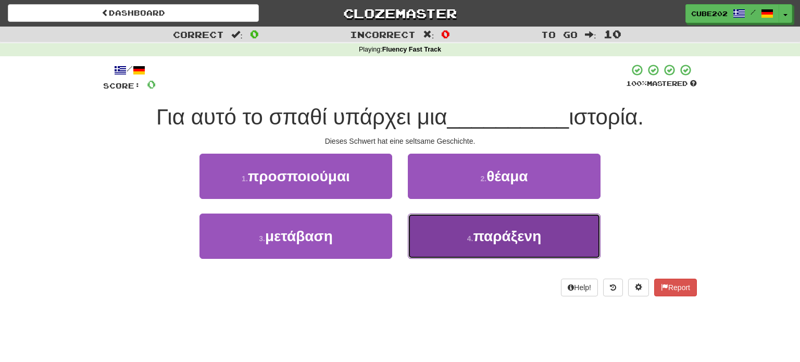
click at [466, 243] on button "4 . παράξενη" at bounding box center [504, 236] width 193 height 45
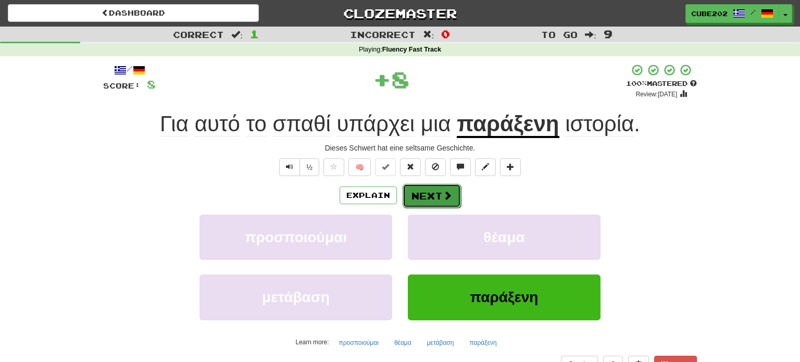
click at [433, 190] on button "Next" at bounding box center [432, 196] width 58 height 24
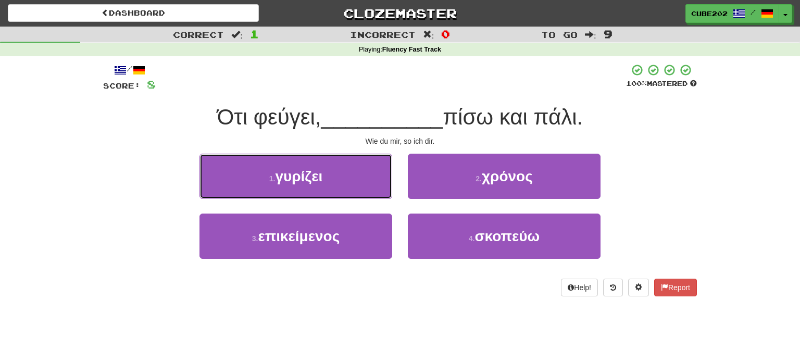
click at [356, 177] on button "1 . γυρίζει" at bounding box center [296, 176] width 193 height 45
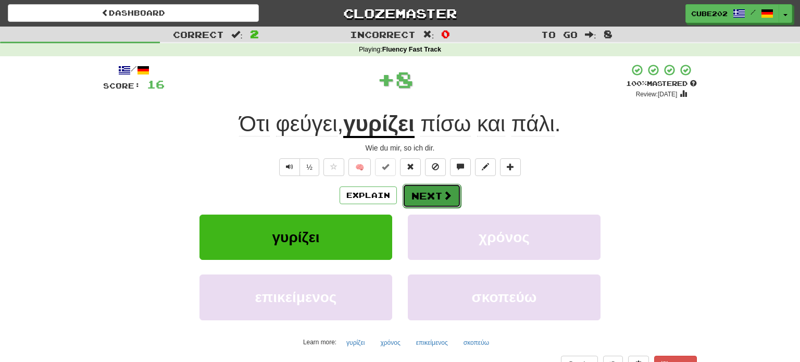
click at [428, 191] on button "Next" at bounding box center [432, 196] width 58 height 24
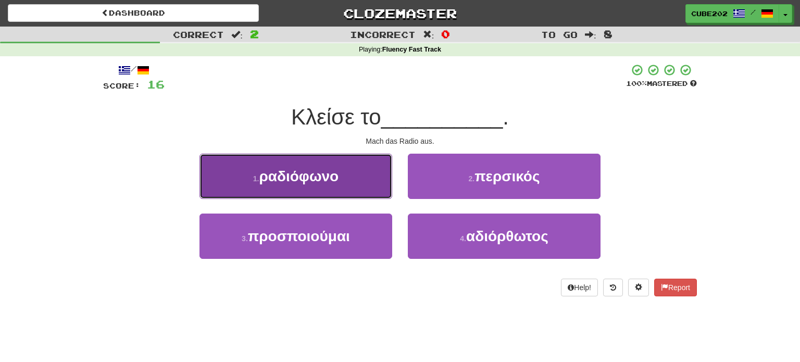
click at [360, 171] on button "1 . ραδιόφωνο" at bounding box center [296, 176] width 193 height 45
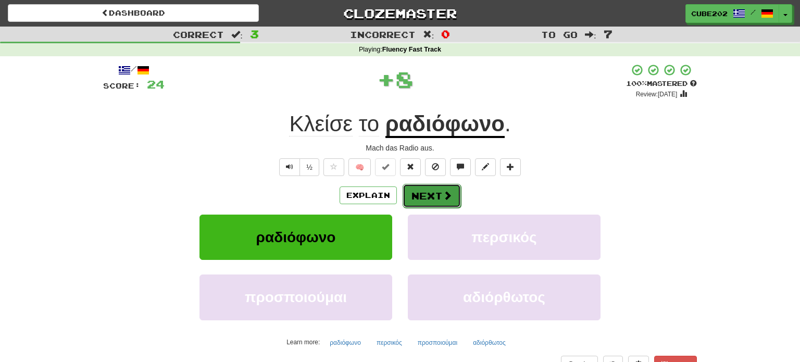
click at [437, 194] on button "Next" at bounding box center [432, 196] width 58 height 24
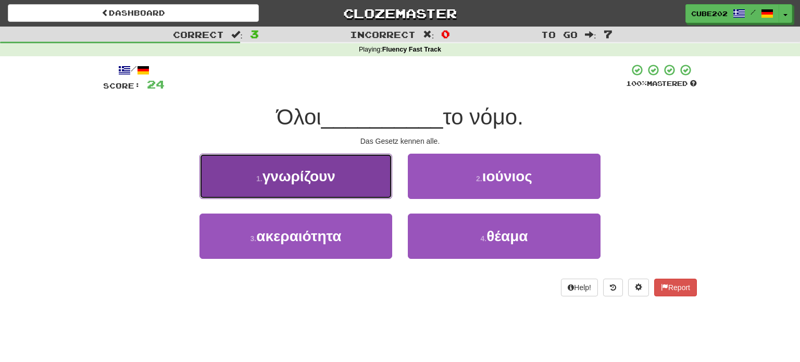
click at [353, 183] on button "1 . γνωρίζουν" at bounding box center [296, 176] width 193 height 45
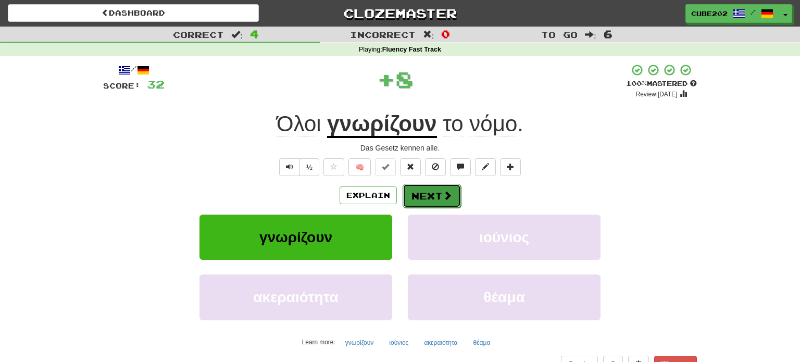
click at [422, 195] on button "Next" at bounding box center [432, 196] width 58 height 24
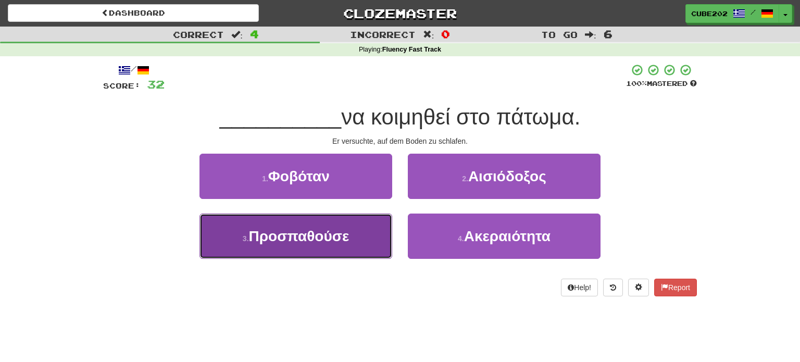
click at [366, 232] on button "3 . Προσπαθούσε" at bounding box center [296, 236] width 193 height 45
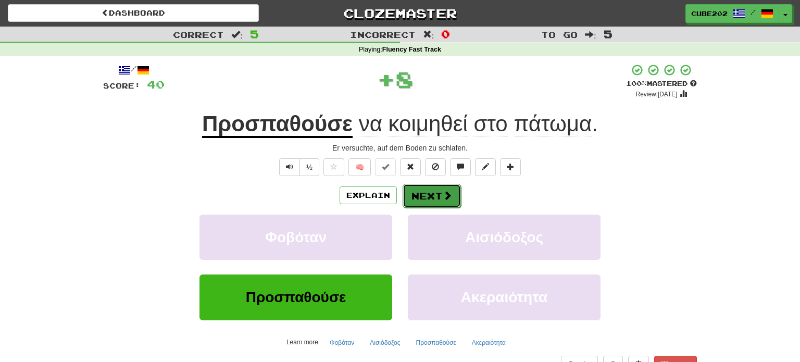
click at [438, 185] on button "Next" at bounding box center [432, 196] width 58 height 24
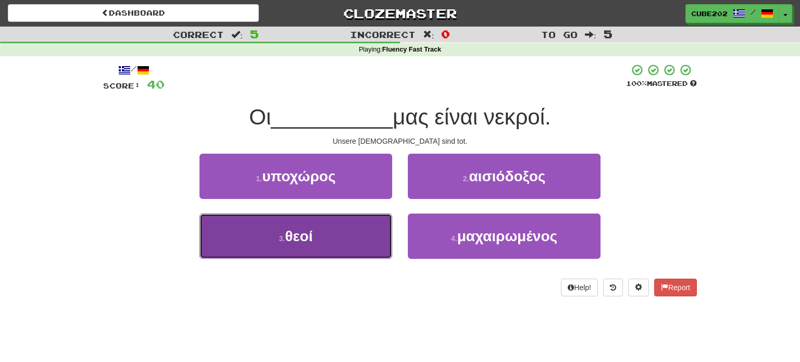
click at [351, 242] on button "3 . θεοί" at bounding box center [296, 236] width 193 height 45
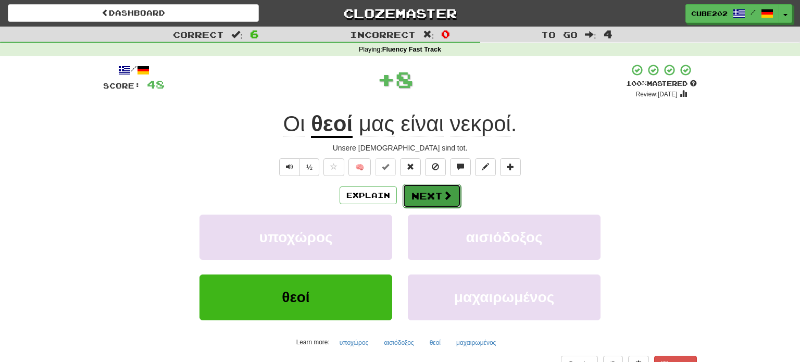
click at [426, 192] on button "Next" at bounding box center [432, 196] width 58 height 24
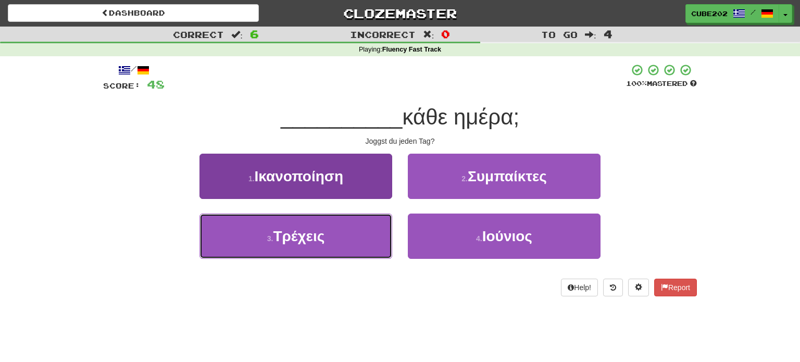
drag, startPoint x: 361, startPoint y: 233, endPoint x: 366, endPoint y: 222, distance: 11.9
click at [360, 233] on button "3 . Τρέχεις" at bounding box center [296, 236] width 193 height 45
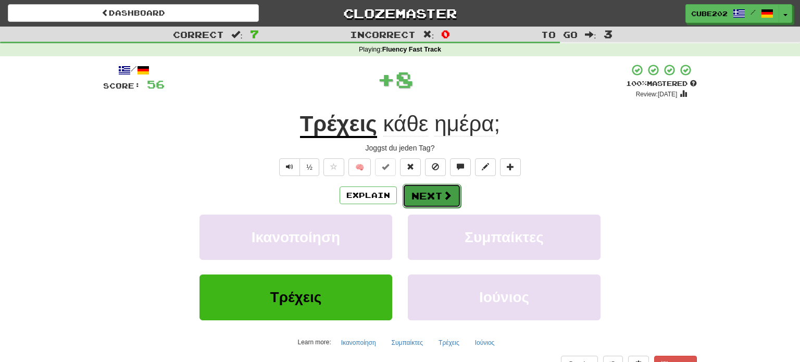
click at [424, 191] on button "Next" at bounding box center [432, 196] width 58 height 24
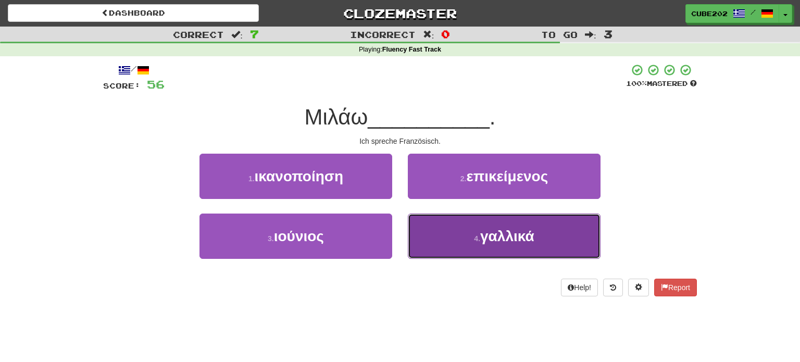
click at [469, 238] on button "4 . γαλλικά" at bounding box center [504, 236] width 193 height 45
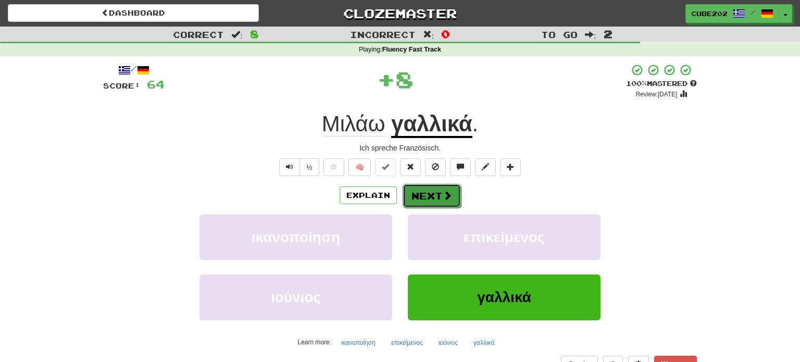
click at [435, 194] on button "Next" at bounding box center [432, 196] width 58 height 24
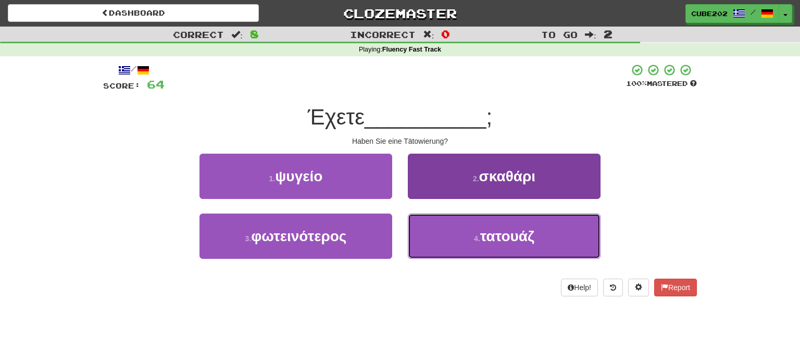
drag, startPoint x: 476, startPoint y: 237, endPoint x: 473, endPoint y: 232, distance: 6.1
click at [476, 237] on small "4 ." at bounding box center [477, 238] width 6 height 8
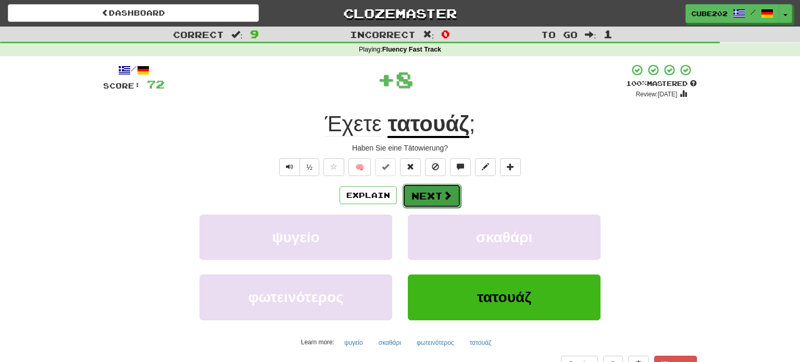
click at [437, 192] on button "Next" at bounding box center [432, 196] width 58 height 24
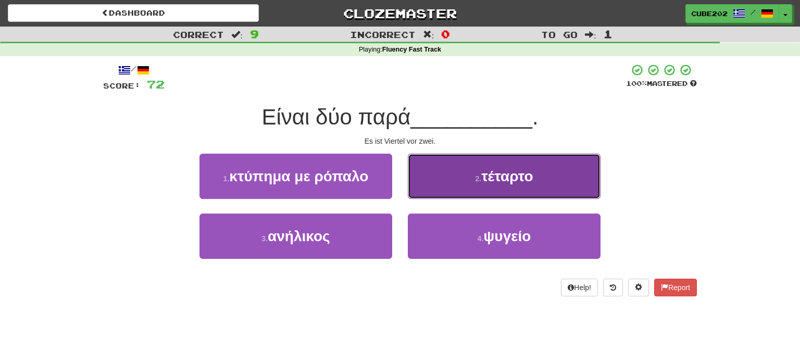
click at [455, 176] on button "2 . τέταρτο" at bounding box center [504, 176] width 193 height 45
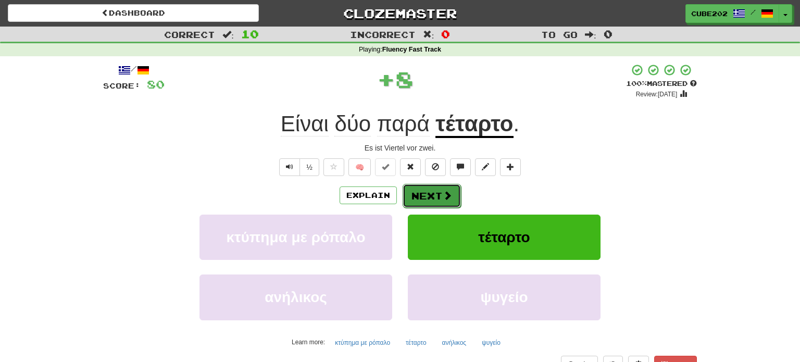
click at [434, 191] on button "Next" at bounding box center [432, 196] width 58 height 24
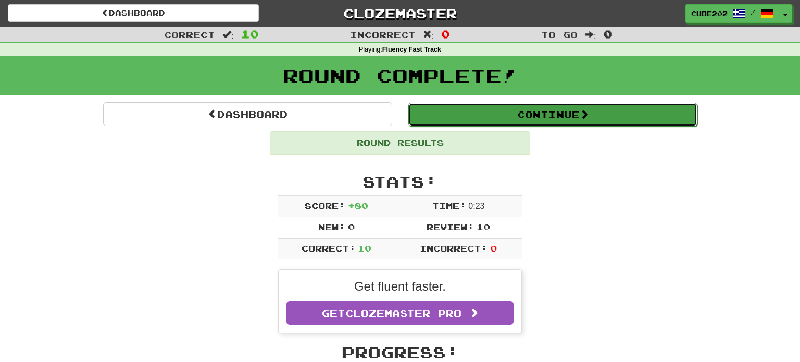
click at [488, 111] on button "Continue" at bounding box center [552, 115] width 289 height 24
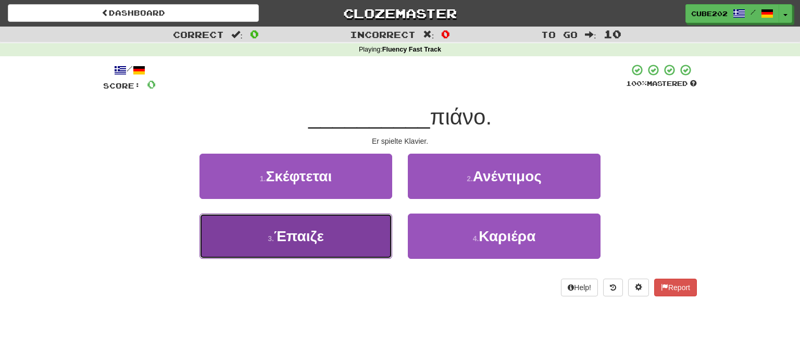
click at [356, 229] on button "3 . Έπαιζε" at bounding box center [296, 236] width 193 height 45
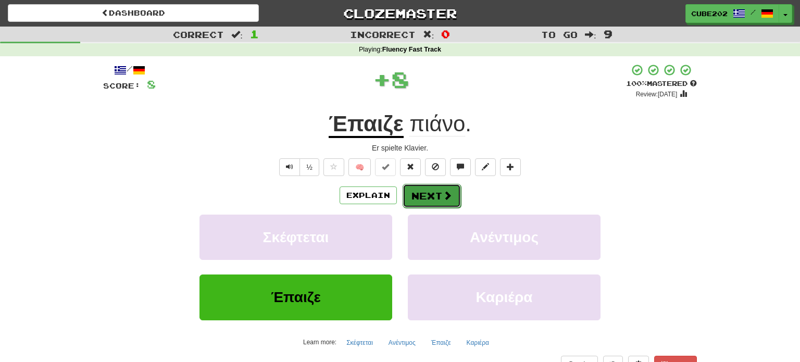
click at [416, 193] on button "Next" at bounding box center [432, 196] width 58 height 24
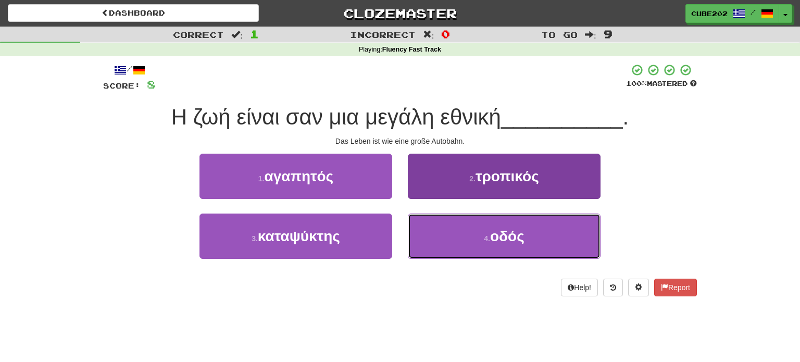
click at [494, 234] on span "οδός" at bounding box center [507, 236] width 34 height 16
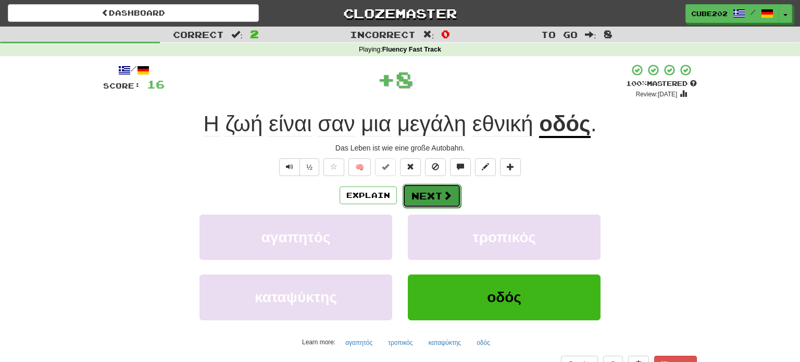
click at [439, 196] on button "Next" at bounding box center [432, 196] width 58 height 24
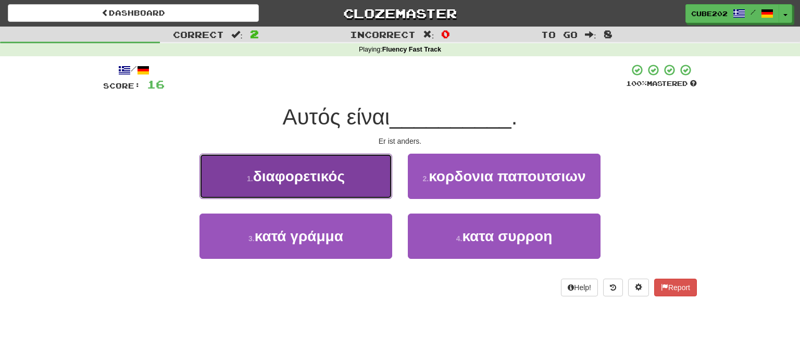
click at [368, 173] on button "1 . διαφορετικός" at bounding box center [296, 176] width 193 height 45
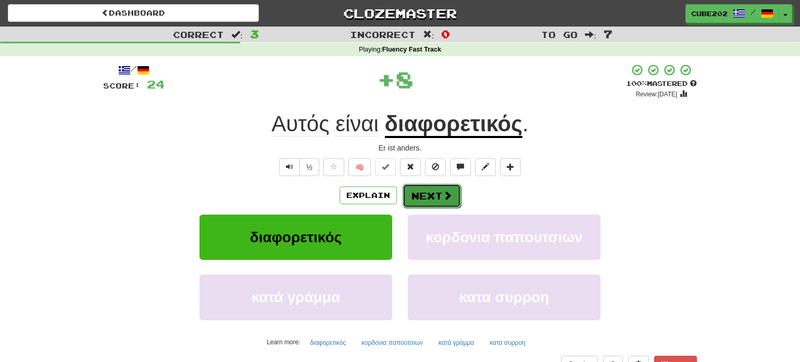
click at [431, 198] on button "Next" at bounding box center [432, 196] width 58 height 24
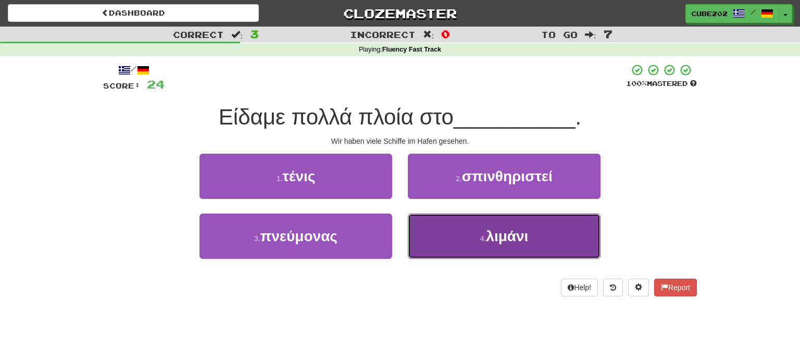
click at [487, 241] on span "λιμάνι" at bounding box center [507, 236] width 42 height 16
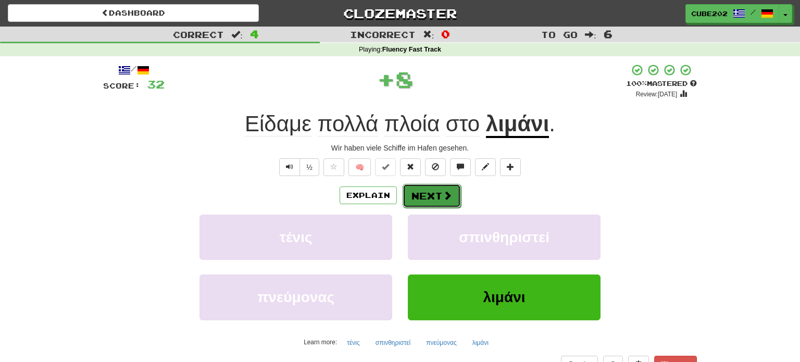
click at [422, 196] on button "Next" at bounding box center [432, 196] width 58 height 24
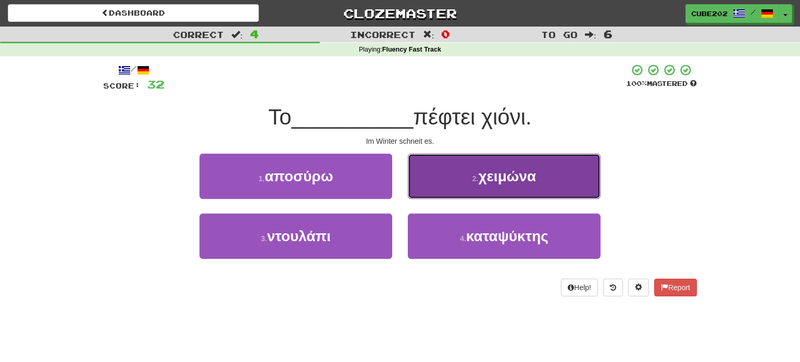
click at [470, 184] on button "2 . χειμώνα" at bounding box center [504, 176] width 193 height 45
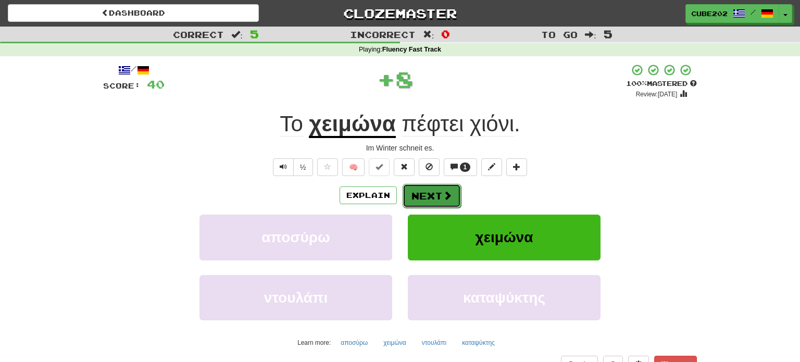
click at [429, 192] on button "Next" at bounding box center [432, 196] width 58 height 24
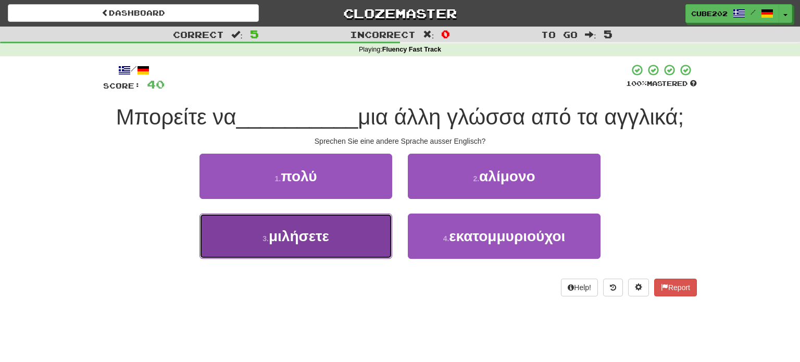
click at [335, 228] on button "3 . μιλήσετε" at bounding box center [296, 236] width 193 height 45
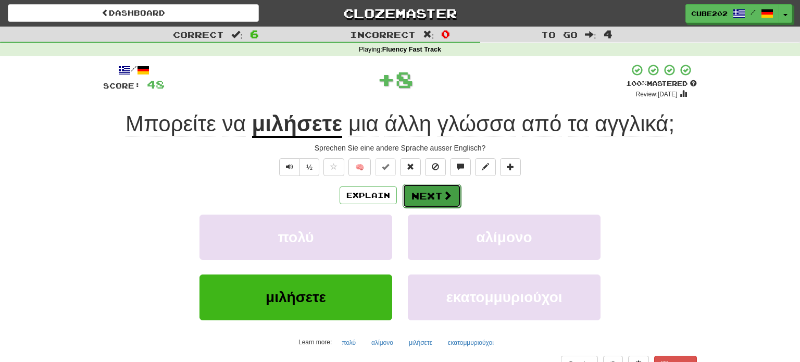
click at [451, 192] on span at bounding box center [447, 195] width 9 height 9
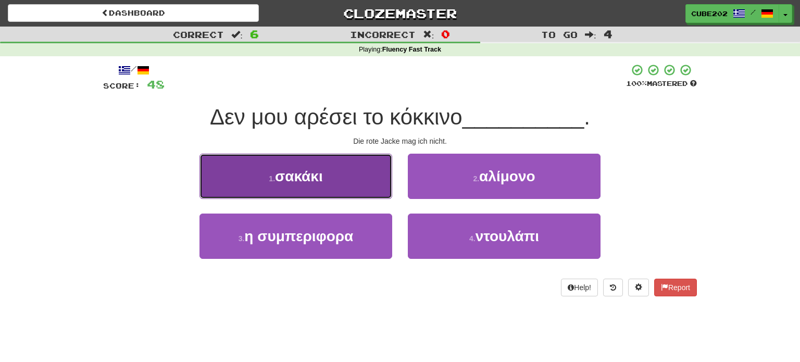
click at [356, 177] on button "1 . σακάκι" at bounding box center [296, 176] width 193 height 45
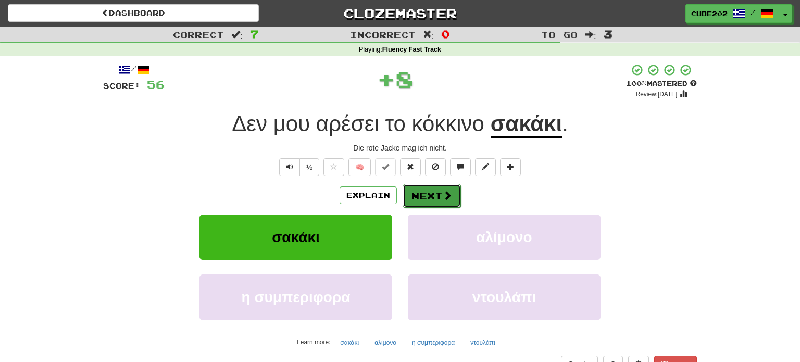
click at [428, 192] on button "Next" at bounding box center [432, 196] width 58 height 24
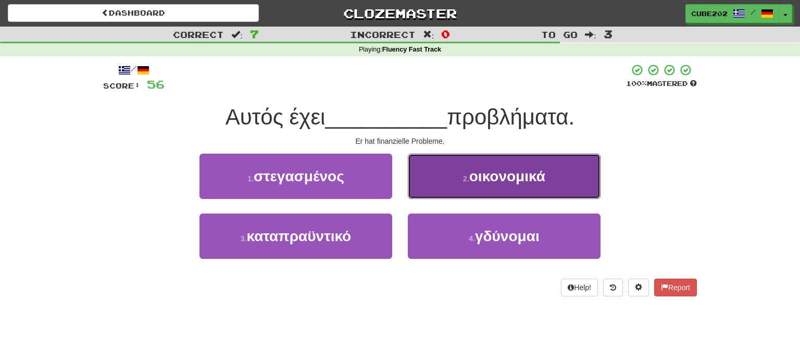
click at [452, 179] on button "2 . οικονομικά" at bounding box center [504, 176] width 193 height 45
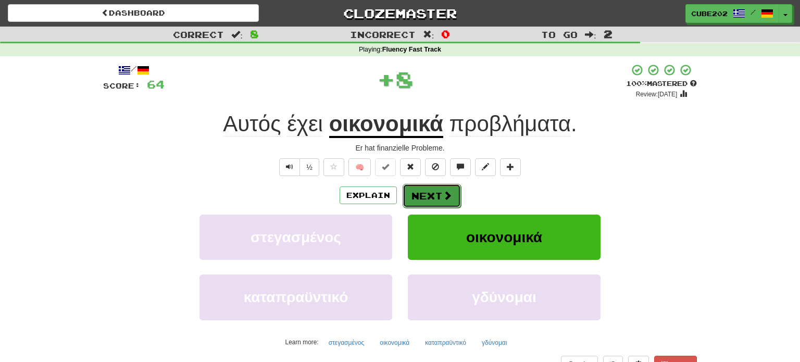
click at [429, 190] on button "Next" at bounding box center [432, 196] width 58 height 24
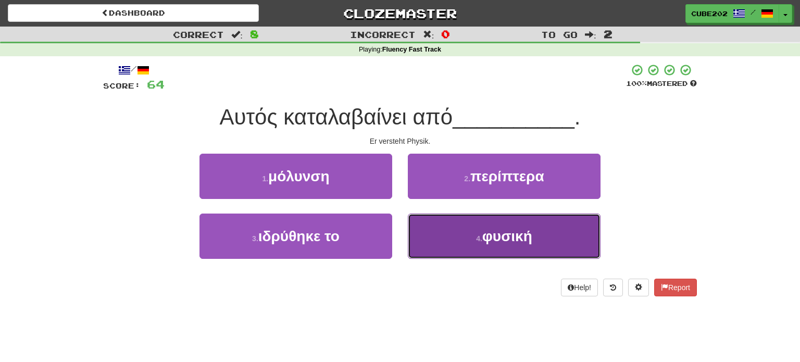
click at [472, 237] on button "4 . φυσική" at bounding box center [504, 236] width 193 height 45
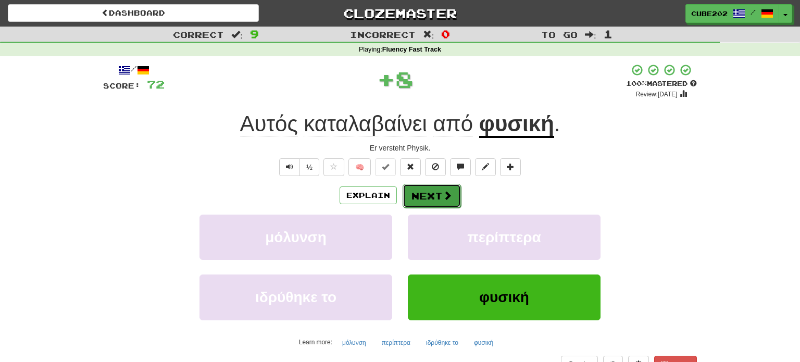
click at [418, 193] on button "Next" at bounding box center [432, 196] width 58 height 24
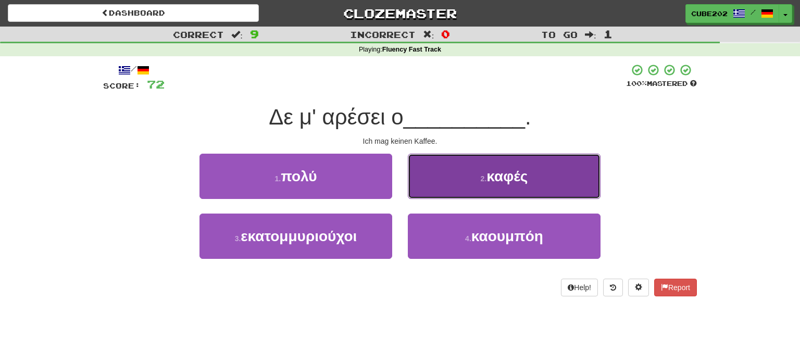
click at [481, 176] on small "2 ." at bounding box center [484, 179] width 6 height 8
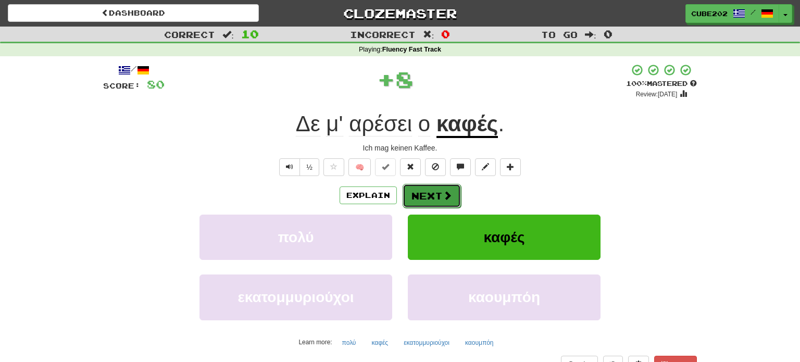
click at [445, 193] on span at bounding box center [447, 195] width 9 height 9
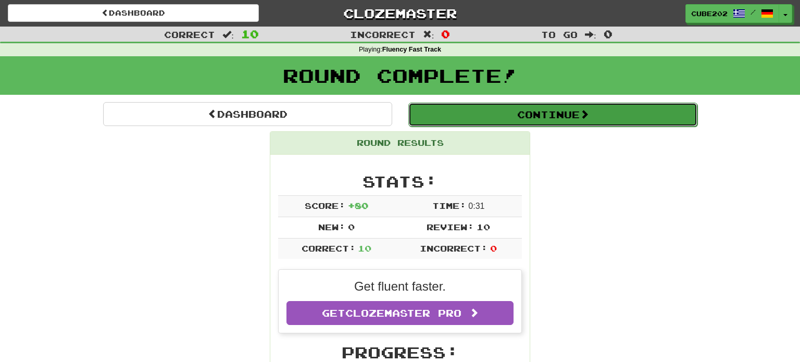
click at [495, 110] on button "Continue" at bounding box center [552, 115] width 289 height 24
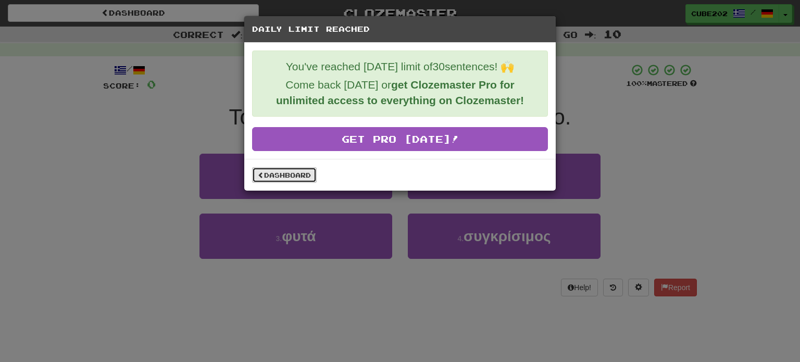
click at [310, 167] on link "Dashboard" at bounding box center [284, 175] width 65 height 16
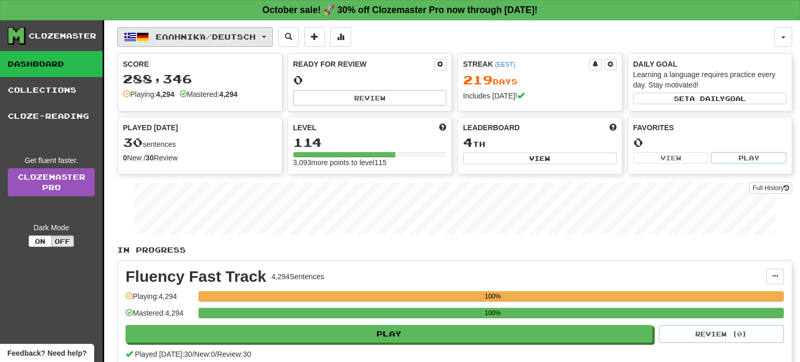
click at [229, 28] on button "Ελληνικά / Deutsch" at bounding box center [195, 37] width 156 height 20
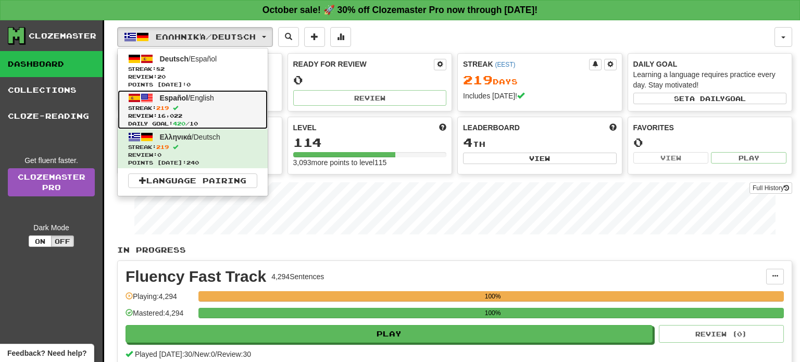
click at [216, 113] on span "Review: 16,022" at bounding box center [192, 116] width 129 height 8
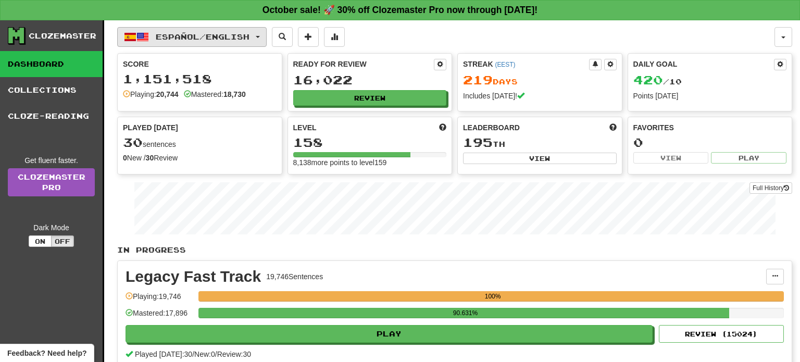
click at [248, 31] on button "Español / English" at bounding box center [192, 37] width 150 height 20
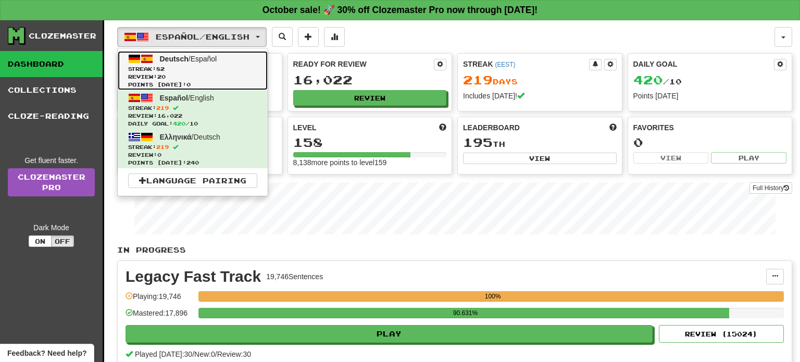
click at [231, 65] on span "Streak: 82" at bounding box center [192, 69] width 129 height 8
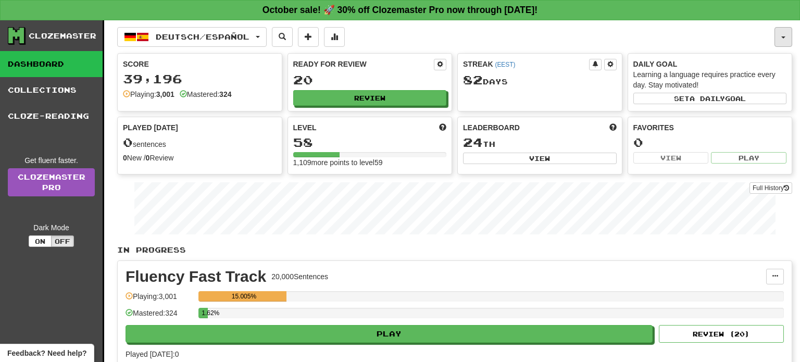
click at [782, 37] on span "button" at bounding box center [783, 37] width 4 height 2
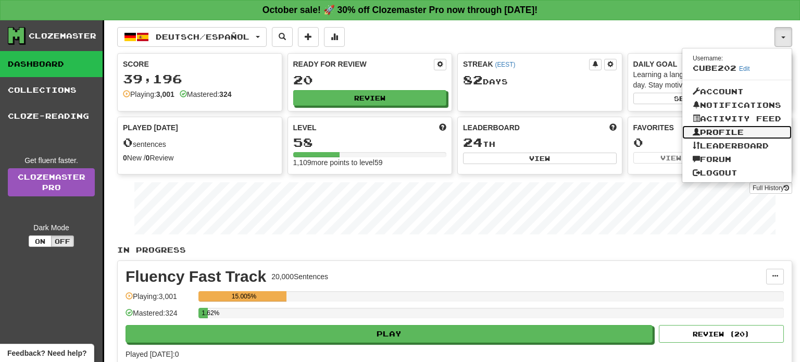
click at [733, 128] on link "Profile" at bounding box center [736, 133] width 109 height 14
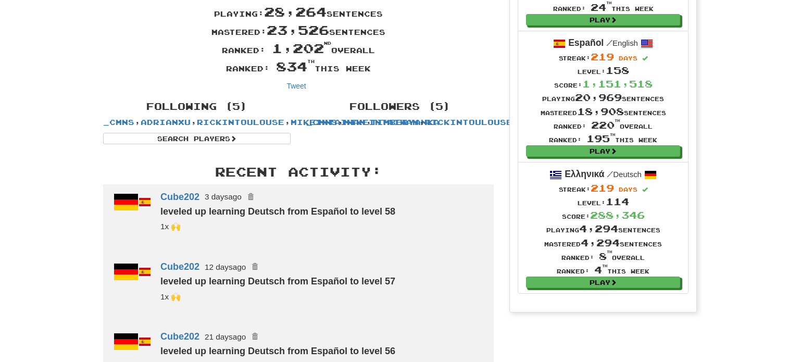
scroll to position [179, 0]
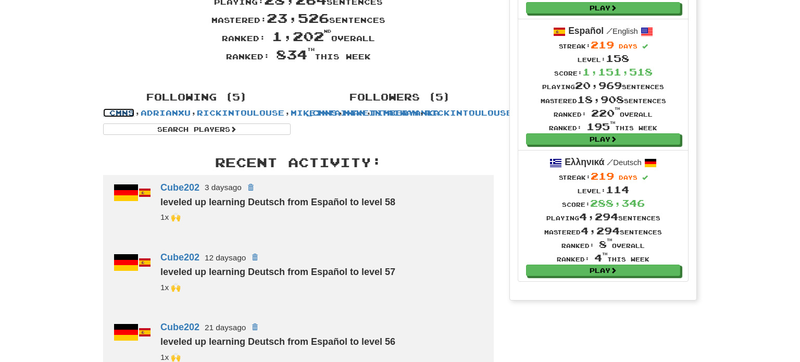
click at [134, 115] on link "_cmns" at bounding box center [118, 112] width 31 height 9
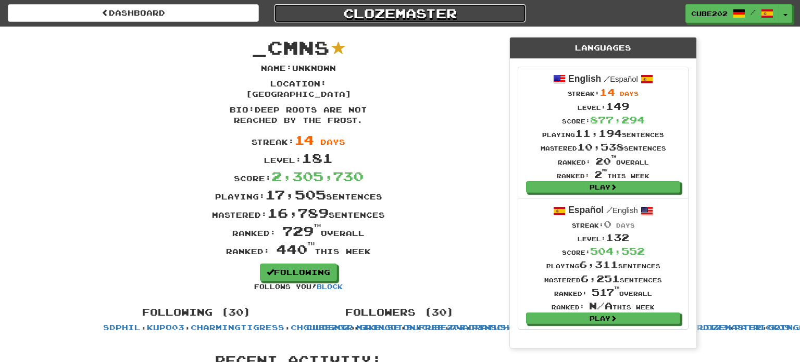
click at [410, 15] on link "Clozemaster" at bounding box center [400, 13] width 251 height 18
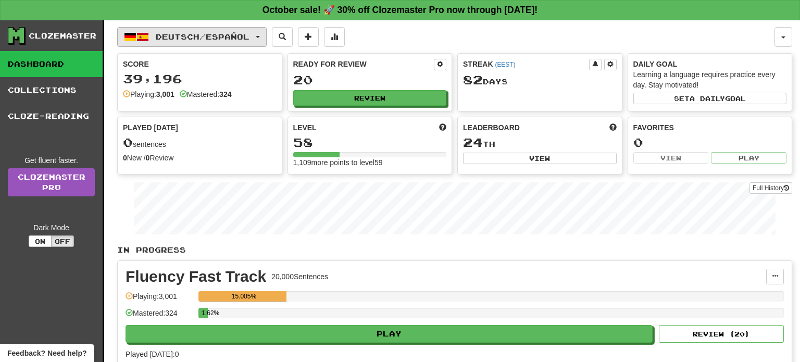
click at [260, 35] on button "Deutsch / Español" at bounding box center [192, 37] width 150 height 20
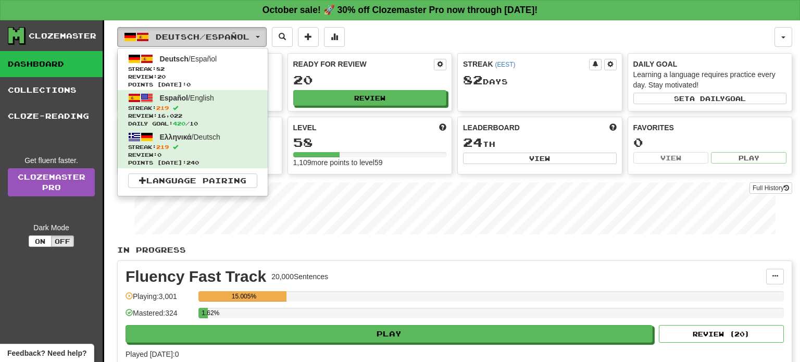
click at [260, 35] on button "Deutsch / Español" at bounding box center [192, 37] width 150 height 20
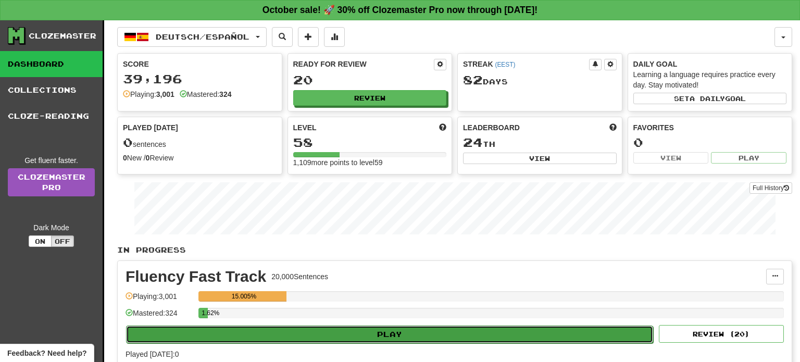
click at [403, 333] on button "Play" at bounding box center [389, 335] width 527 height 18
select select "**"
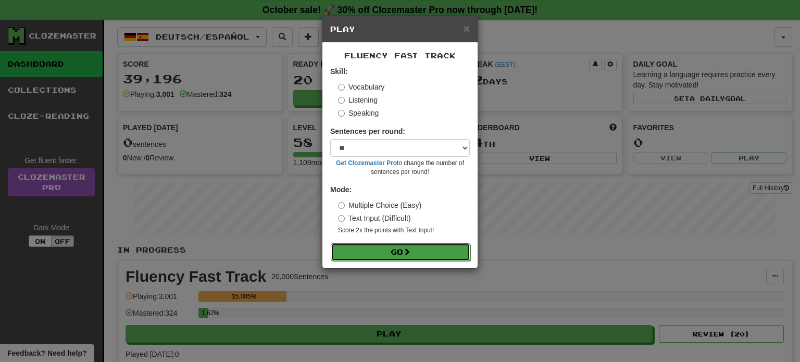
click at [404, 248] on button "Go" at bounding box center [401, 252] width 140 height 18
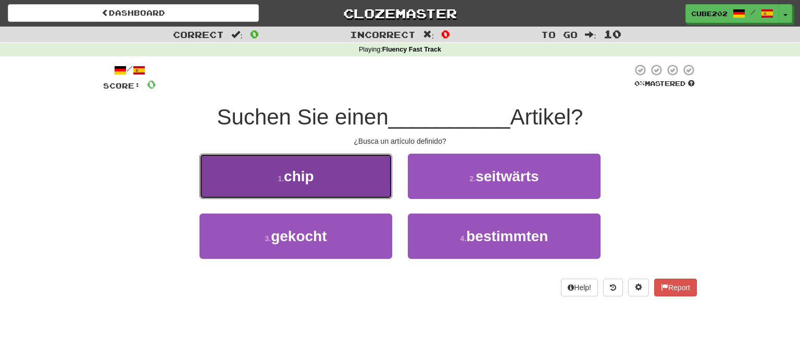
click at [327, 187] on button "1 . chip" at bounding box center [296, 176] width 193 height 45
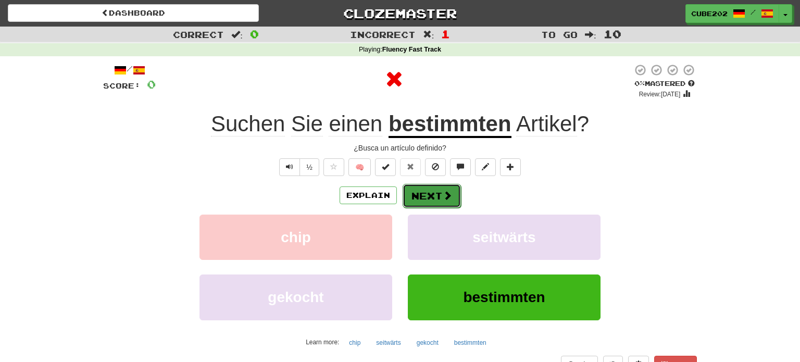
click at [427, 192] on button "Next" at bounding box center [432, 196] width 58 height 24
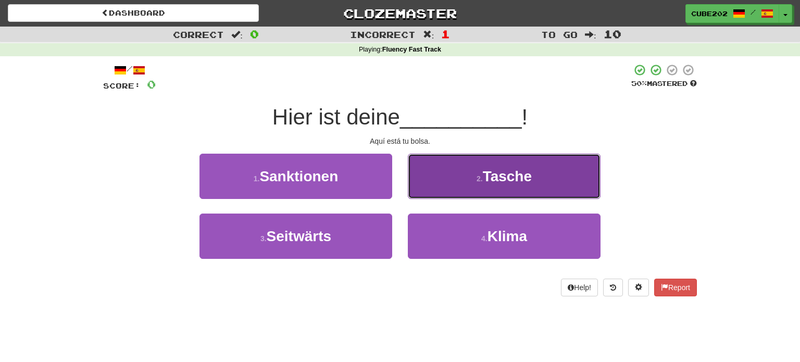
click at [467, 187] on button "2 . Tasche" at bounding box center [504, 176] width 193 height 45
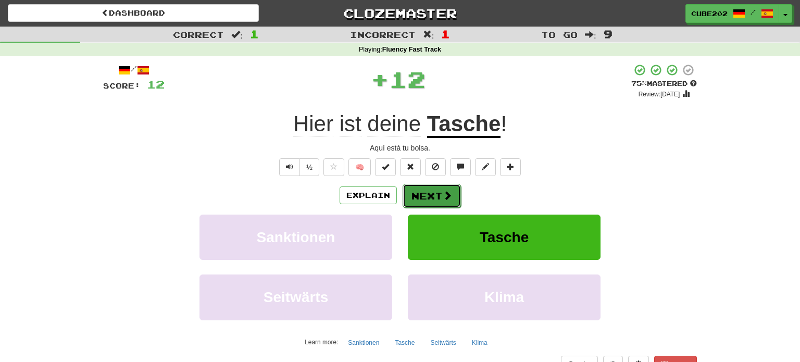
click at [428, 197] on button "Next" at bounding box center [432, 196] width 58 height 24
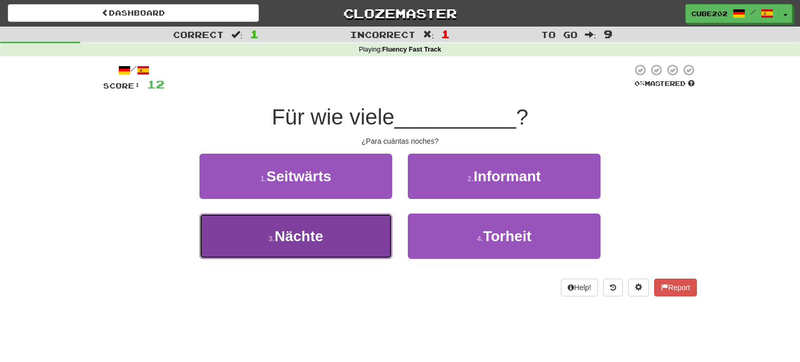
click at [351, 231] on button "3 . Nächte" at bounding box center [296, 236] width 193 height 45
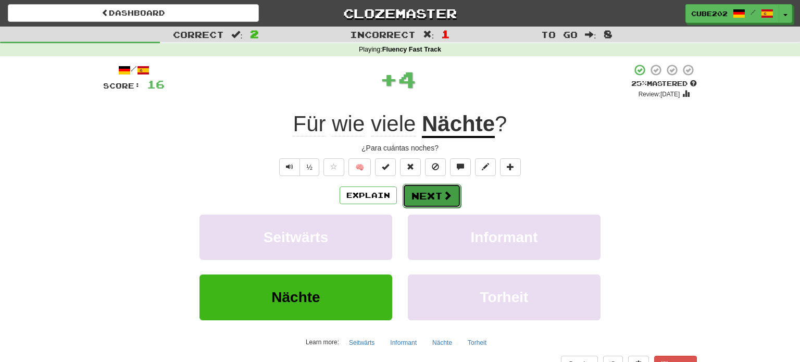
click at [430, 192] on button "Next" at bounding box center [432, 196] width 58 height 24
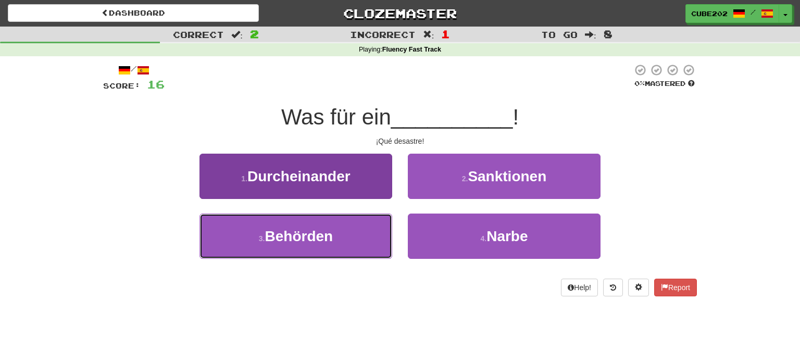
click at [341, 244] on button "3 . Behörden" at bounding box center [296, 236] width 193 height 45
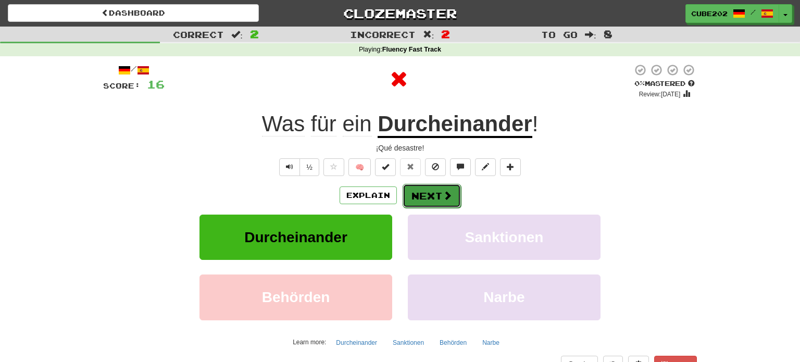
click at [428, 191] on button "Next" at bounding box center [432, 196] width 58 height 24
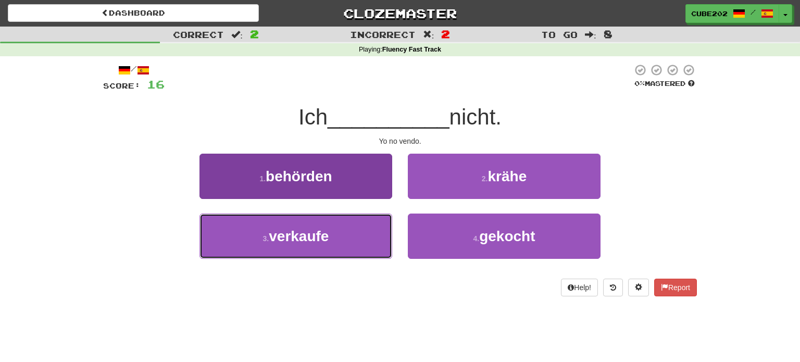
click at [368, 239] on button "3 . verkaufe" at bounding box center [296, 236] width 193 height 45
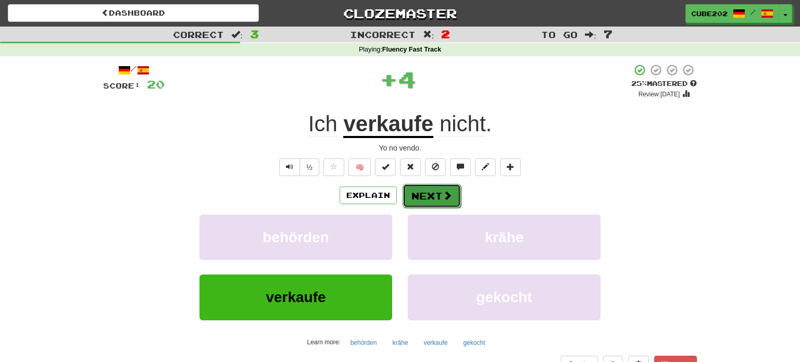
click at [424, 189] on button "Next" at bounding box center [432, 196] width 58 height 24
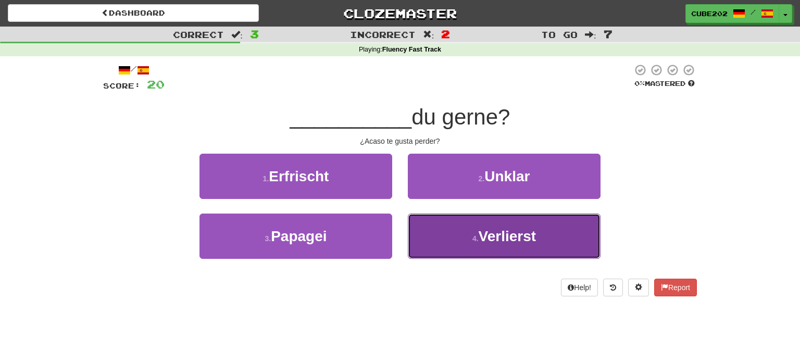
click at [462, 237] on button "4 . Verlierst" at bounding box center [504, 236] width 193 height 45
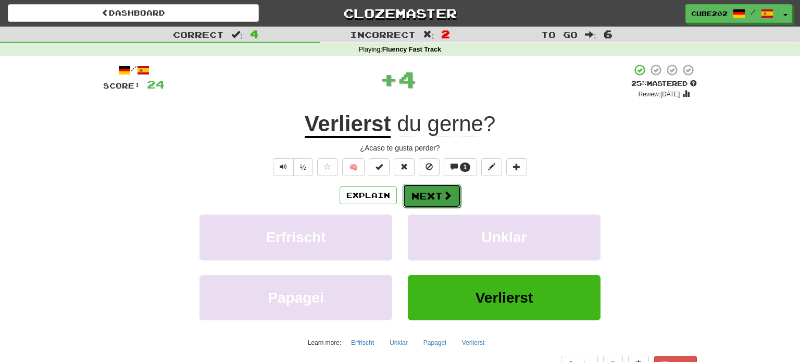
click at [428, 193] on button "Next" at bounding box center [432, 196] width 58 height 24
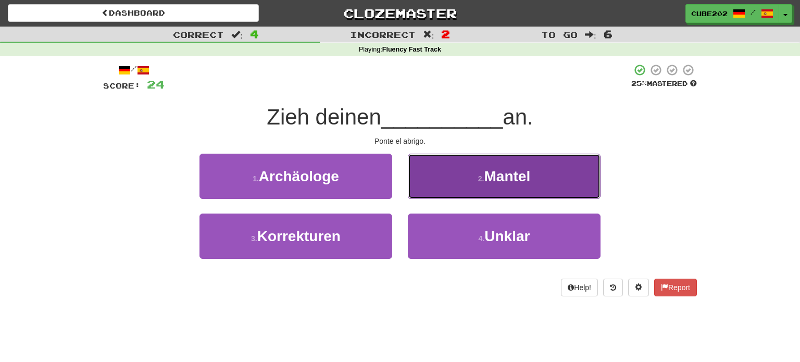
click at [451, 184] on button "2 . Mantel" at bounding box center [504, 176] width 193 height 45
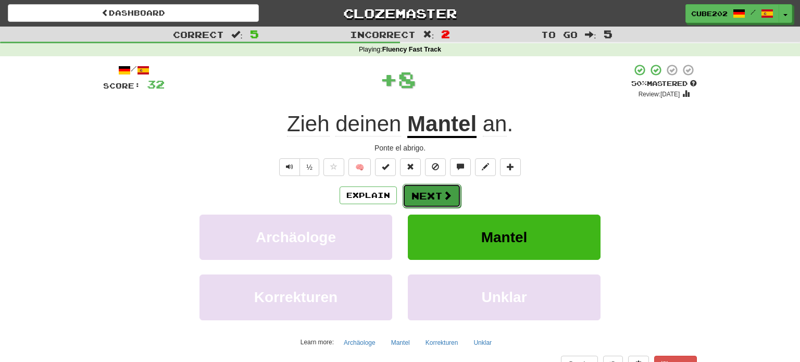
click at [421, 193] on button "Next" at bounding box center [432, 196] width 58 height 24
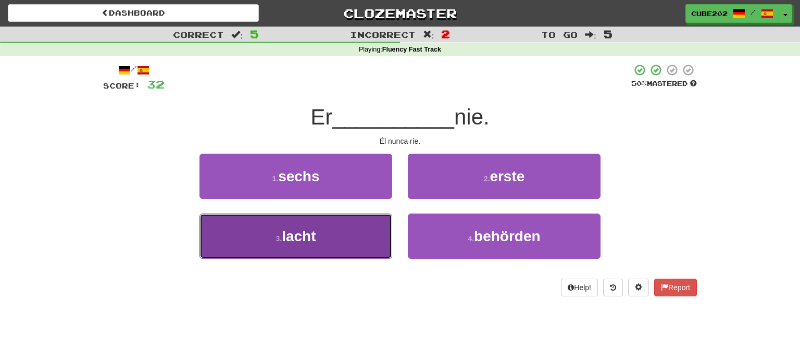
click at [367, 231] on button "3 . lacht" at bounding box center [296, 236] width 193 height 45
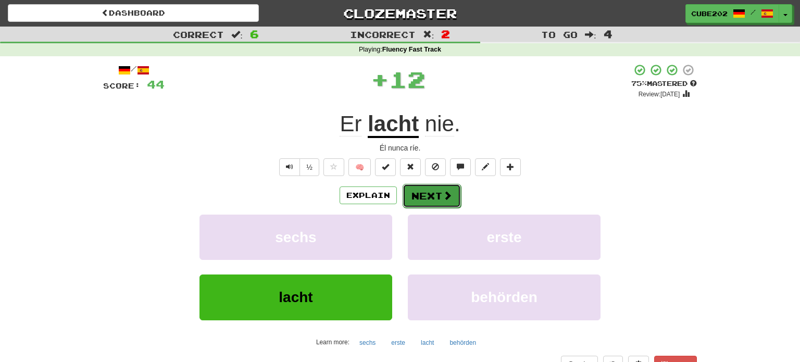
click at [428, 196] on button "Next" at bounding box center [432, 196] width 58 height 24
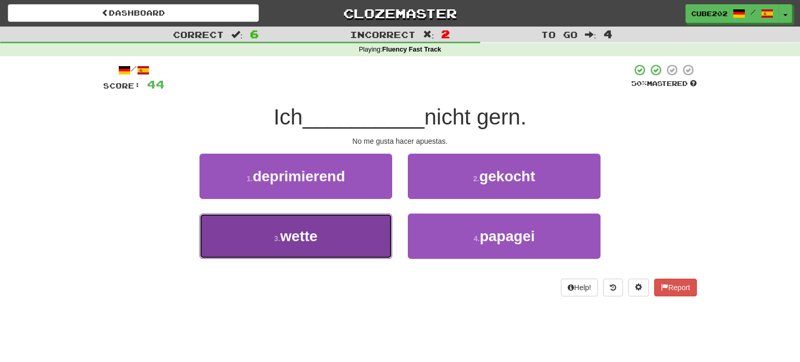
click at [351, 250] on button "3 . wette" at bounding box center [296, 236] width 193 height 45
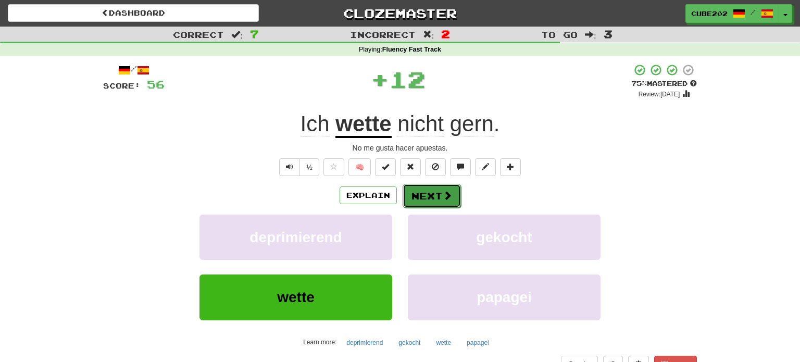
click at [424, 198] on button "Next" at bounding box center [432, 196] width 58 height 24
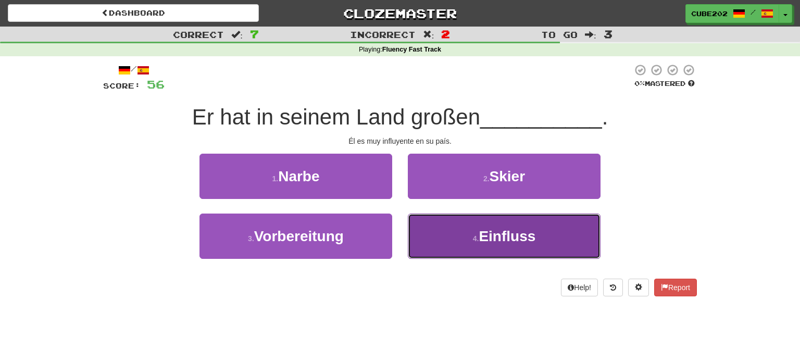
click at [479, 234] on small "4 ." at bounding box center [476, 238] width 6 height 8
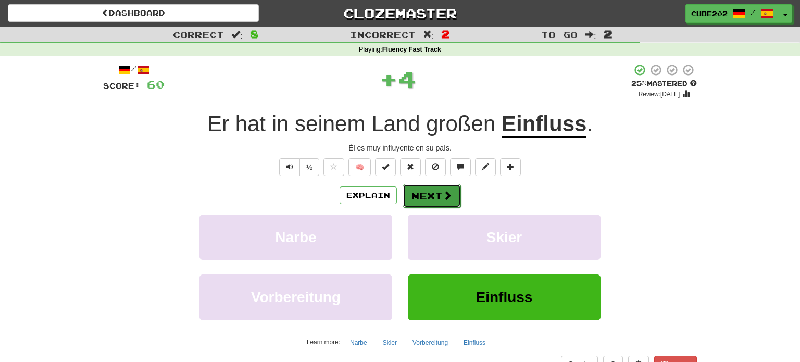
click at [426, 190] on button "Next" at bounding box center [432, 196] width 58 height 24
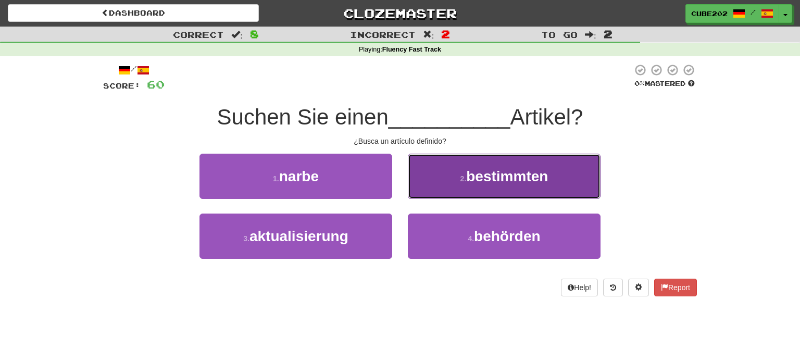
click at [450, 184] on button "2 . bestimmten" at bounding box center [504, 176] width 193 height 45
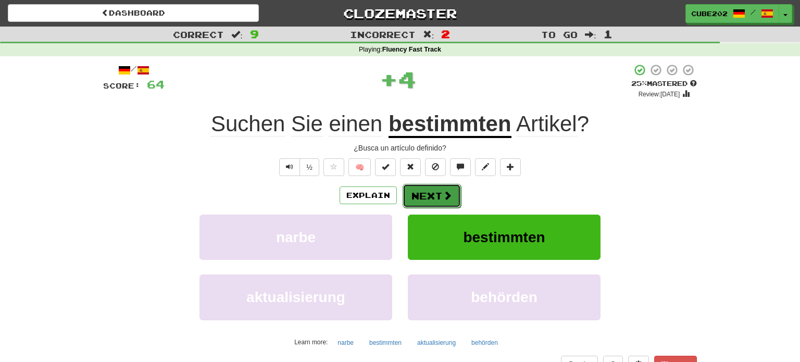
click at [413, 196] on button "Next" at bounding box center [432, 196] width 58 height 24
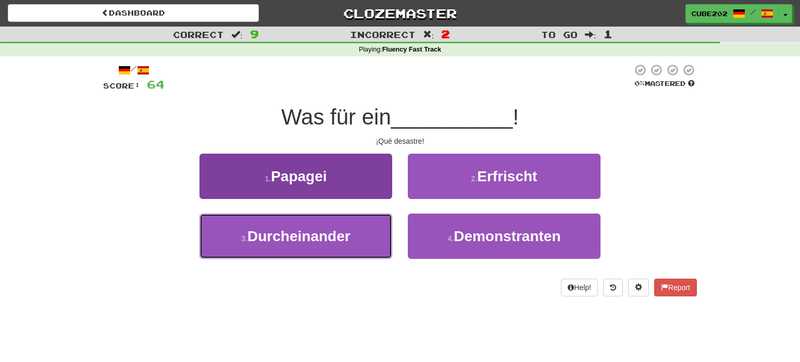
click at [330, 241] on span "Durcheinander" at bounding box center [298, 236] width 103 height 16
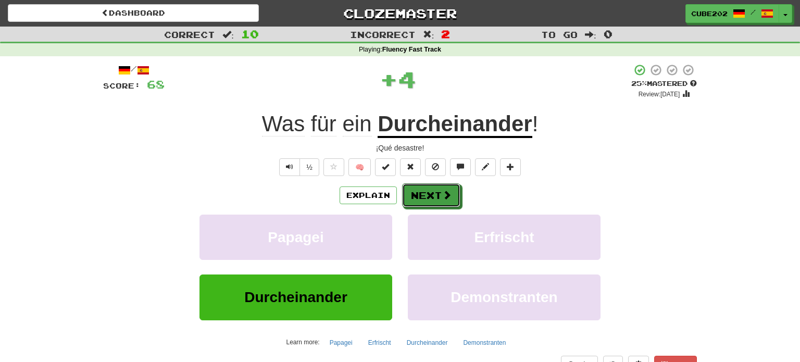
click at [443, 192] on span at bounding box center [446, 194] width 9 height 9
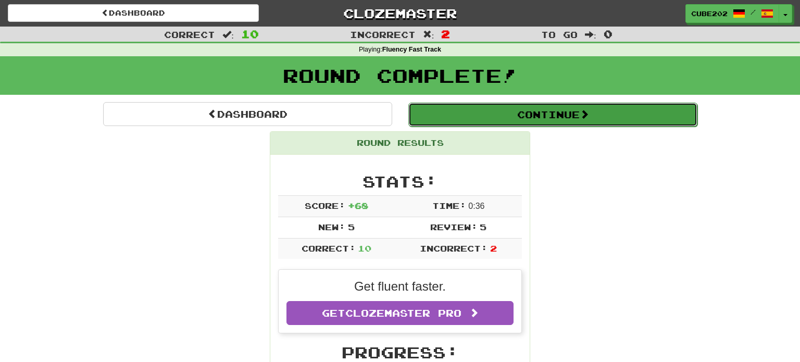
click at [451, 108] on button "Continue" at bounding box center [552, 115] width 289 height 24
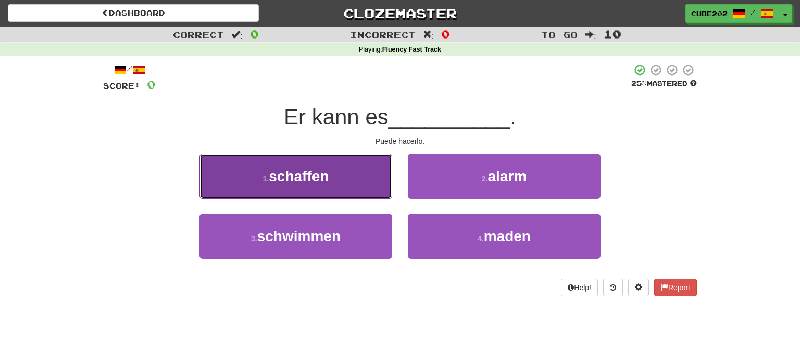
click at [322, 167] on button "1 . schaffen" at bounding box center [296, 176] width 193 height 45
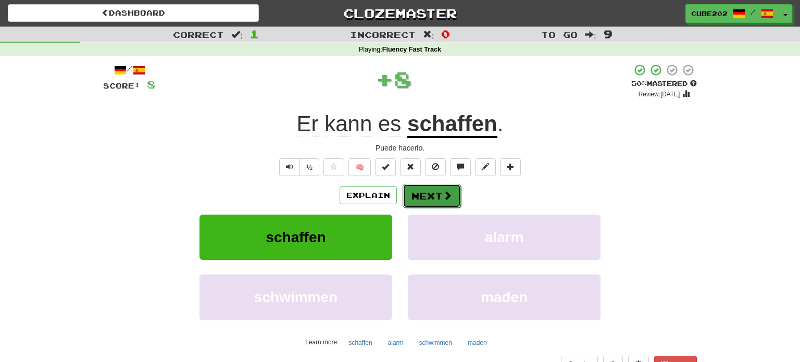
click at [431, 190] on button "Next" at bounding box center [432, 196] width 58 height 24
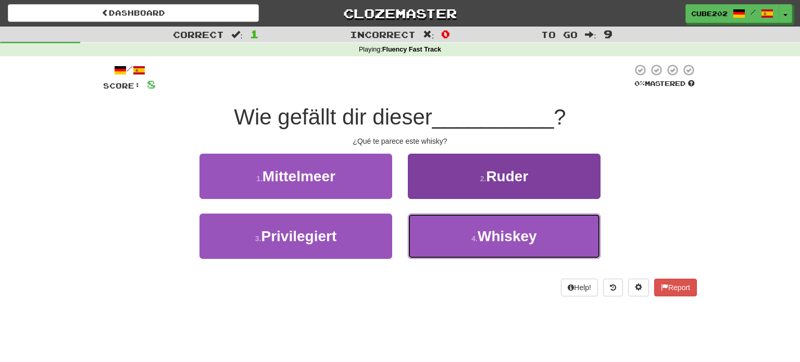
click at [479, 245] on button "4 . Whiskey" at bounding box center [504, 236] width 193 height 45
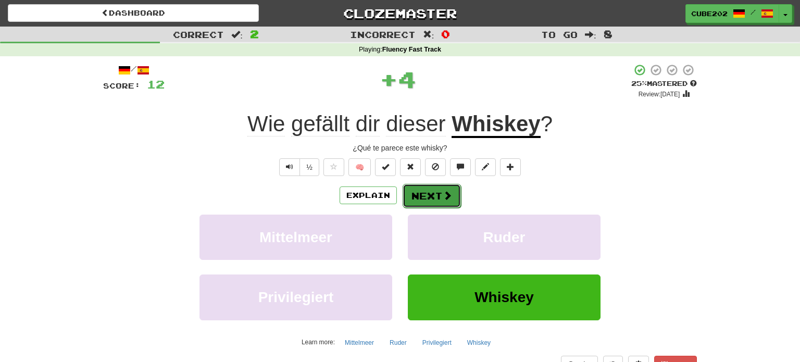
click at [429, 185] on button "Next" at bounding box center [432, 196] width 58 height 24
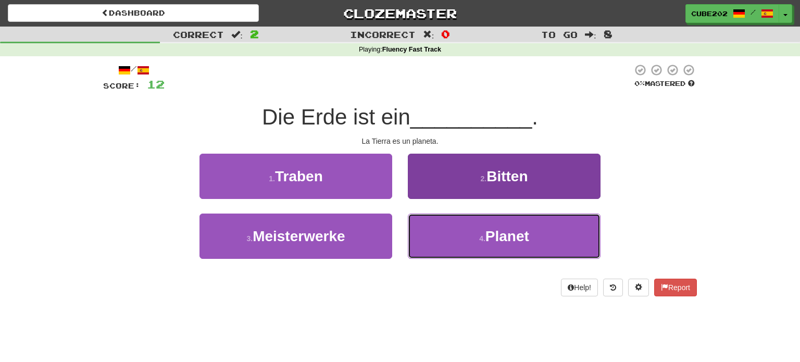
drag, startPoint x: 493, startPoint y: 237, endPoint x: 477, endPoint y: 217, distance: 26.3
click at [492, 236] on span "Planet" at bounding box center [508, 236] width 44 height 16
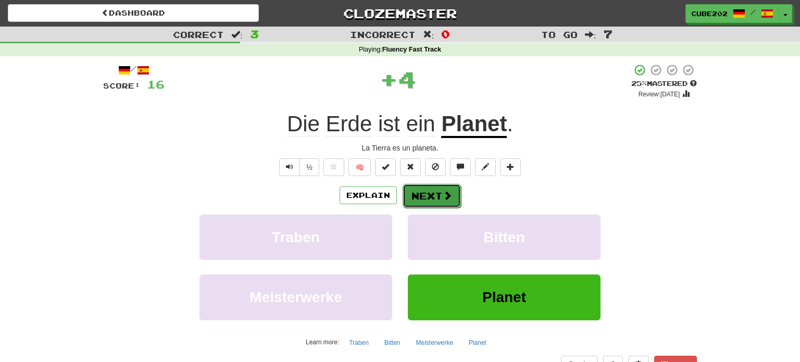
click at [435, 187] on button "Next" at bounding box center [432, 196] width 58 height 24
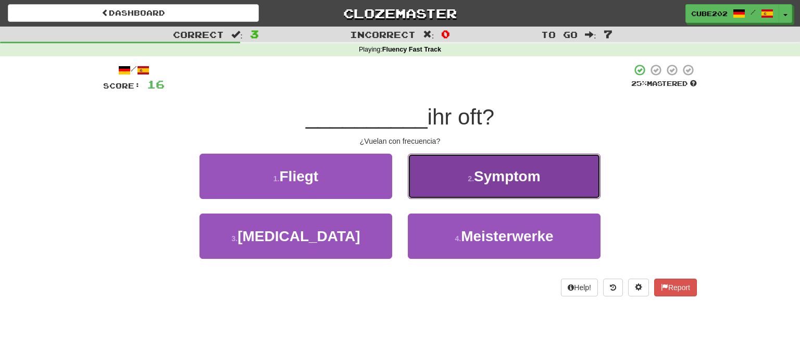
click at [483, 180] on span "Symptom" at bounding box center [507, 176] width 67 height 16
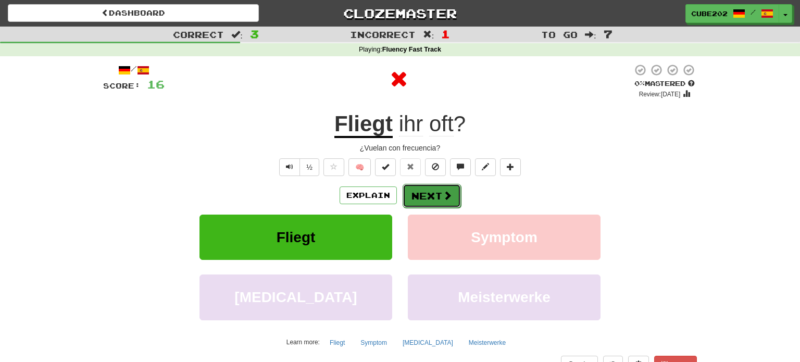
click at [436, 190] on button "Next" at bounding box center [432, 196] width 58 height 24
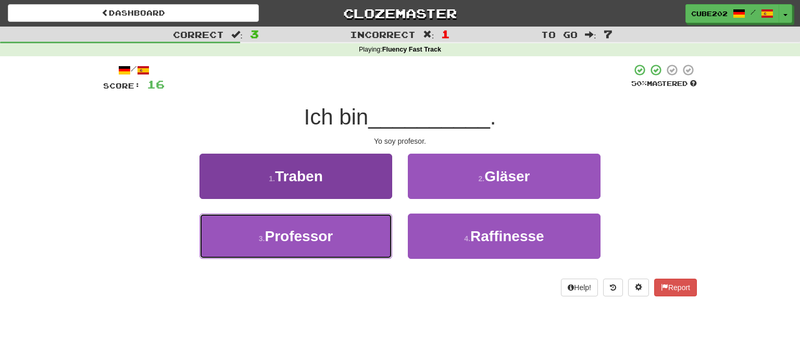
click at [334, 232] on button "3 . Professor" at bounding box center [296, 236] width 193 height 45
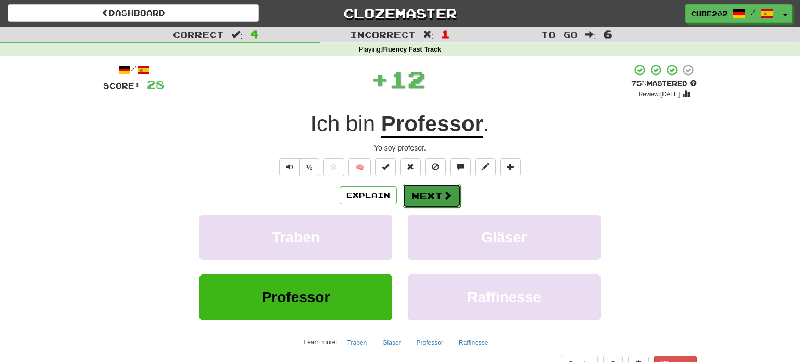
click at [428, 193] on button "Next" at bounding box center [432, 196] width 58 height 24
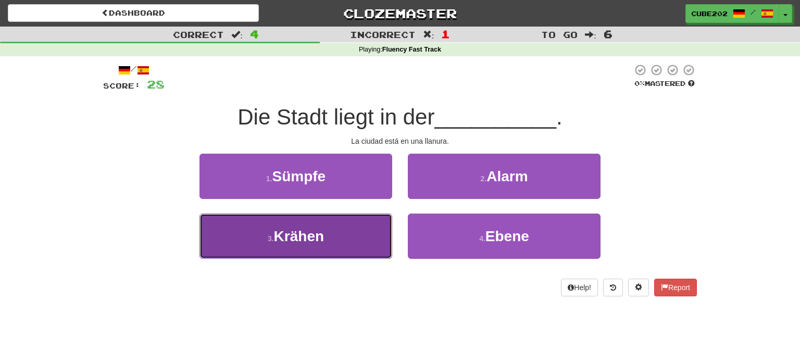
click at [338, 242] on button "3 . Krähen" at bounding box center [296, 236] width 193 height 45
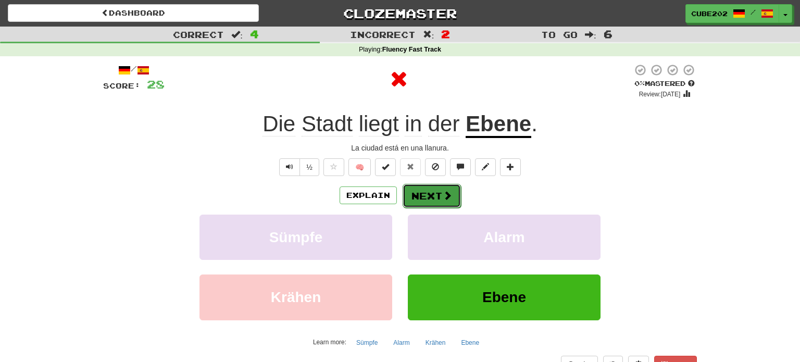
click at [432, 190] on button "Next" at bounding box center [432, 196] width 58 height 24
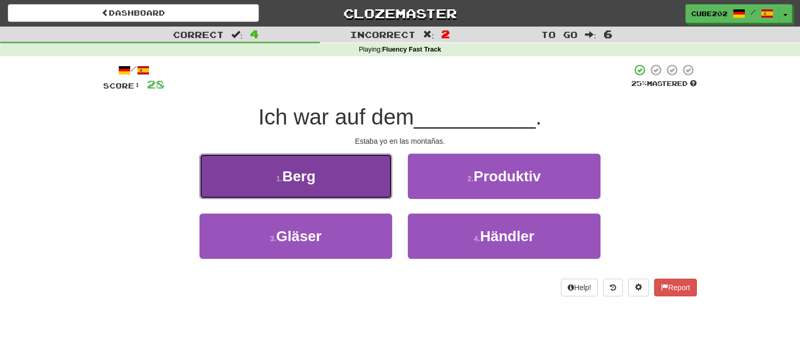
click at [362, 183] on button "1 . Berg" at bounding box center [296, 176] width 193 height 45
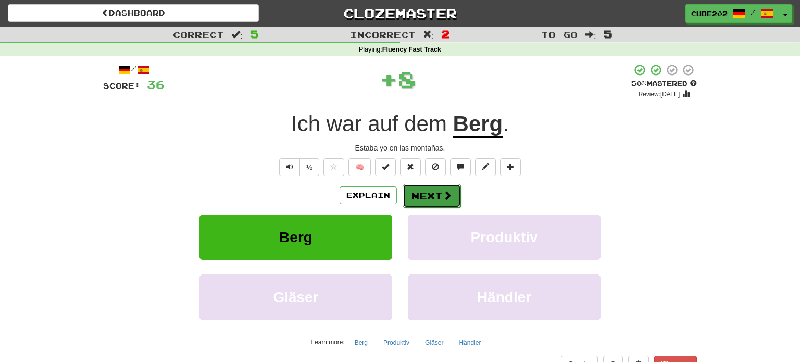
click at [428, 192] on button "Next" at bounding box center [432, 196] width 58 height 24
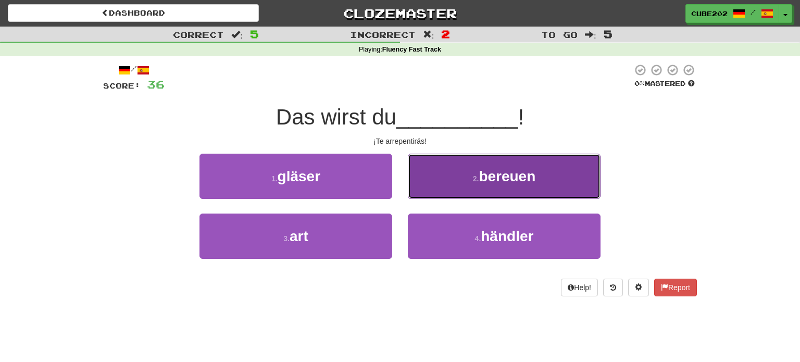
click at [467, 190] on button "2 . bereuen" at bounding box center [504, 176] width 193 height 45
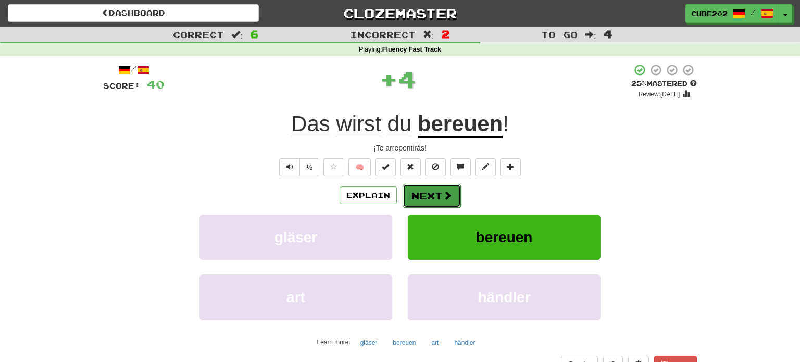
click at [428, 195] on button "Next" at bounding box center [432, 196] width 58 height 24
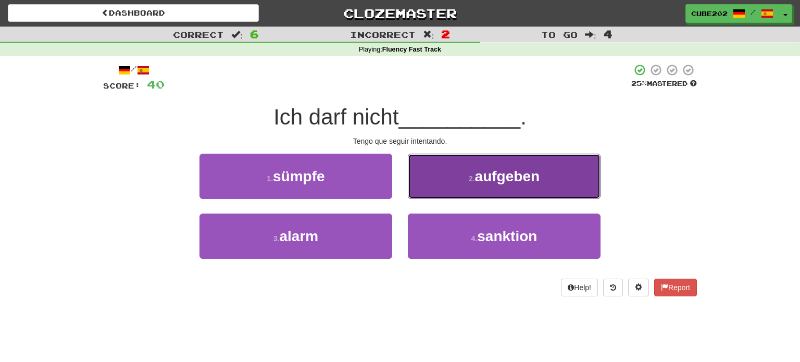
click at [456, 177] on button "2 . aufgeben" at bounding box center [504, 176] width 193 height 45
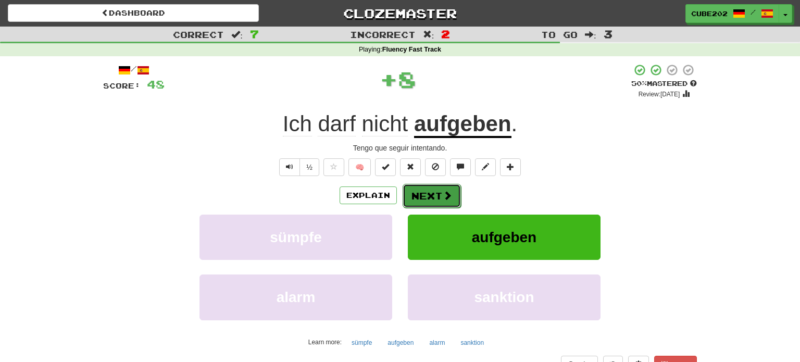
click at [422, 194] on button "Next" at bounding box center [432, 196] width 58 height 24
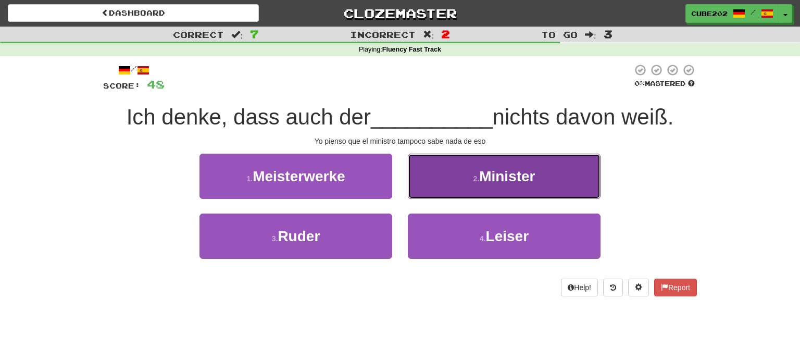
click at [504, 185] on button "2 . Minister" at bounding box center [504, 176] width 193 height 45
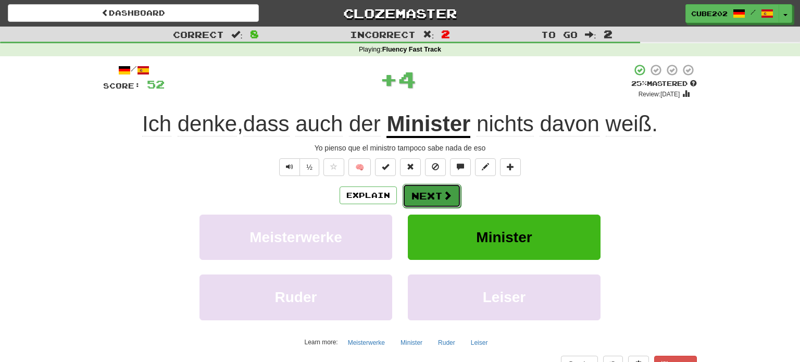
click at [432, 197] on button "Next" at bounding box center [432, 196] width 58 height 24
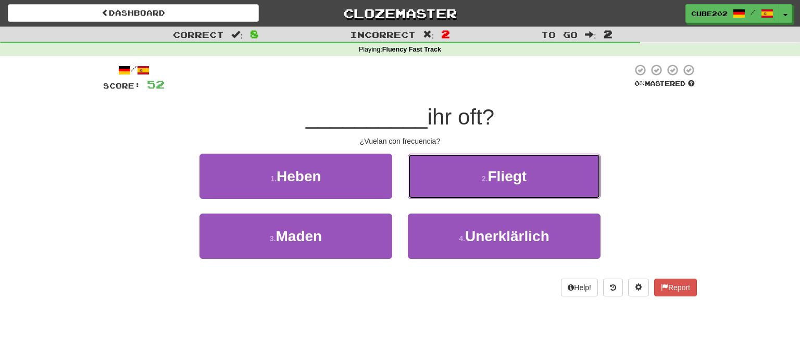
click at [462, 177] on button "2 . Fliegt" at bounding box center [504, 176] width 193 height 45
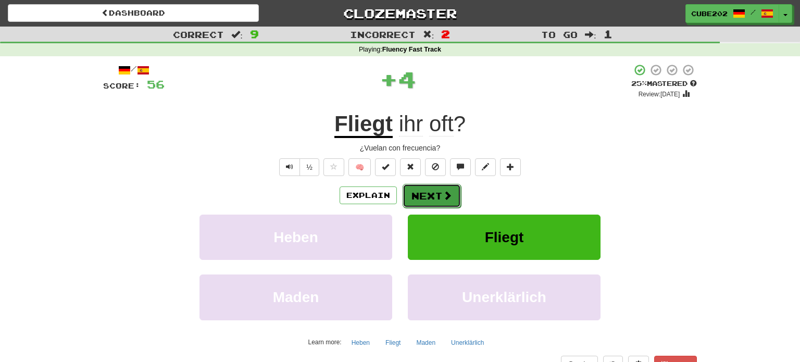
click at [438, 194] on button "Next" at bounding box center [432, 196] width 58 height 24
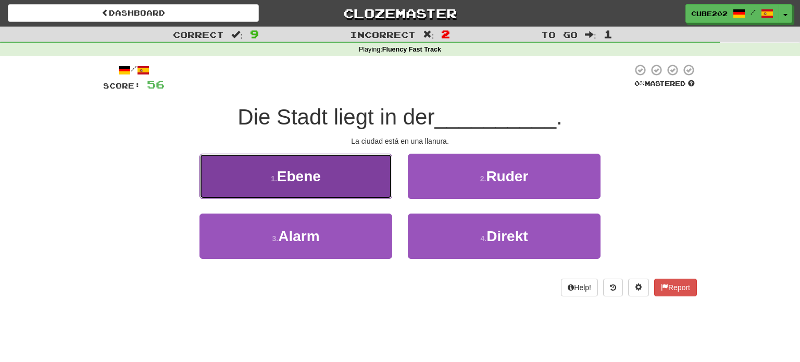
click at [343, 182] on button "1 . Ebene" at bounding box center [296, 176] width 193 height 45
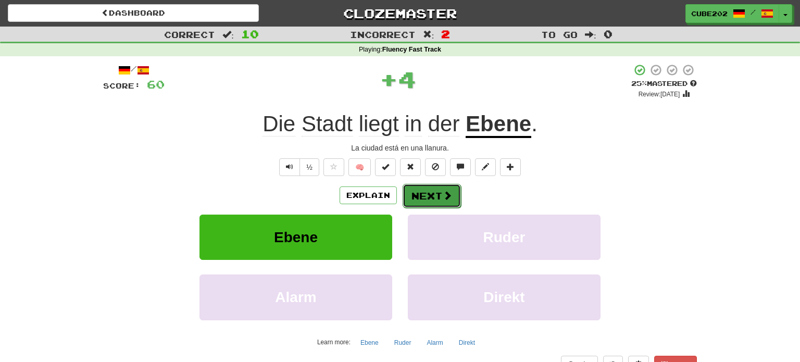
click at [432, 193] on button "Next" at bounding box center [432, 196] width 58 height 24
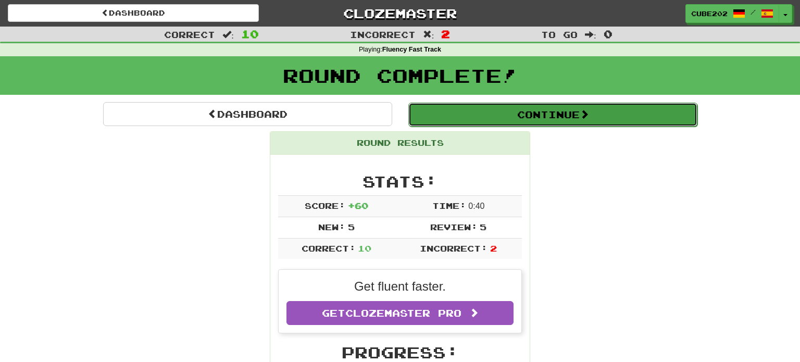
click at [438, 106] on button "Continue" at bounding box center [552, 115] width 289 height 24
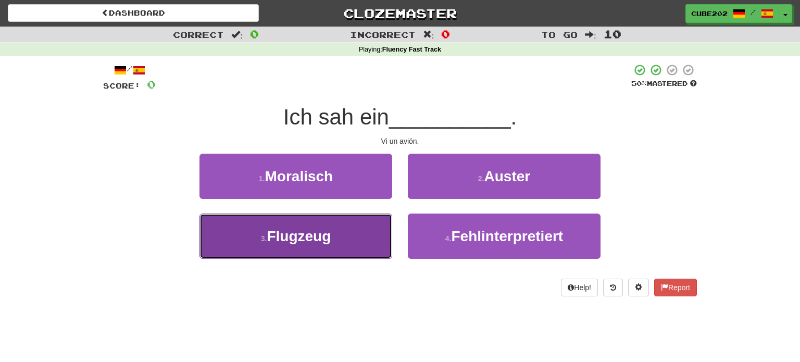
click at [342, 214] on button "3 . Flugzeug" at bounding box center [296, 236] width 193 height 45
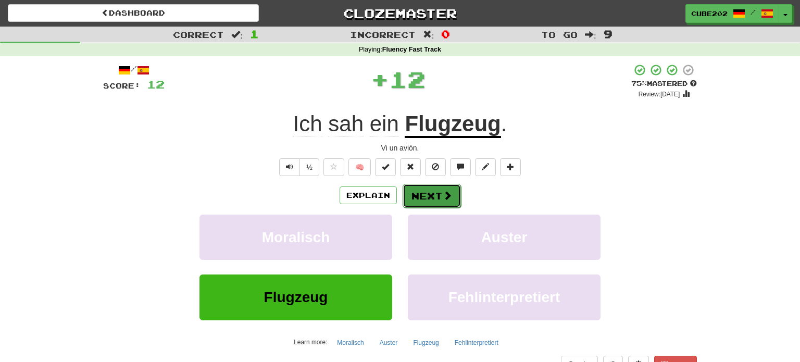
click at [410, 195] on button "Next" at bounding box center [432, 196] width 58 height 24
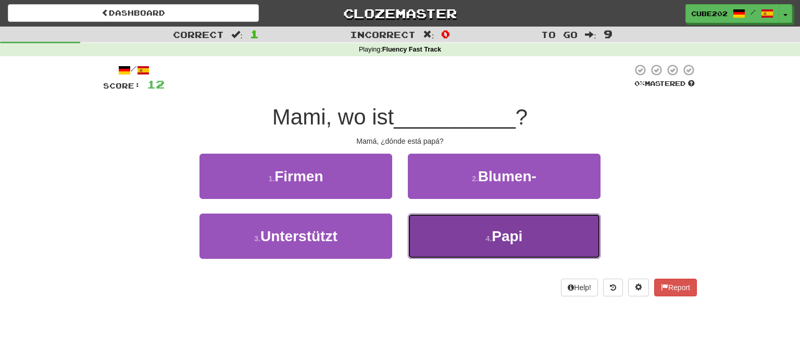
click at [484, 247] on button "4 . Papi" at bounding box center [504, 236] width 193 height 45
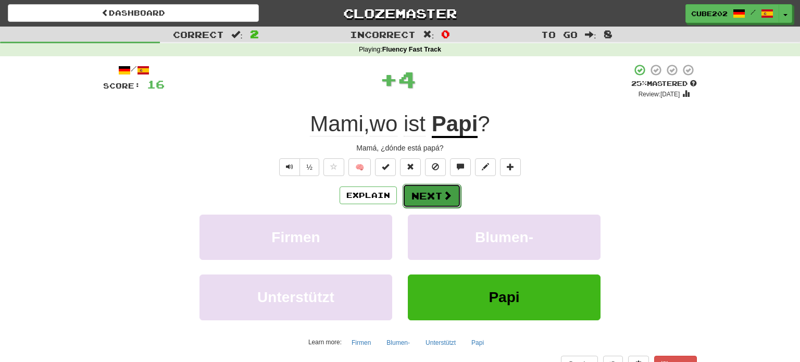
click at [437, 192] on button "Next" at bounding box center [432, 196] width 58 height 24
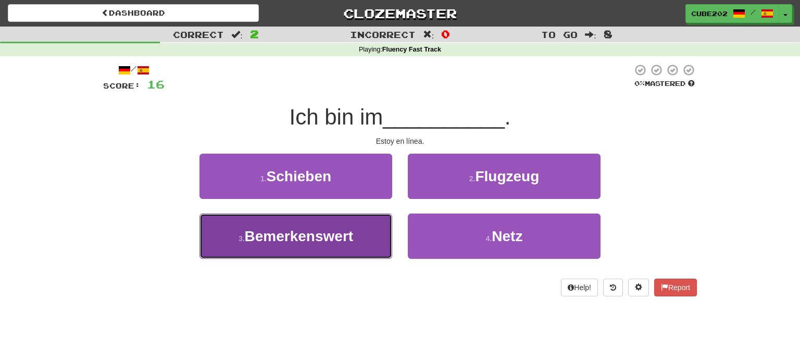
click at [355, 238] on button "3 . Bemerkenswert" at bounding box center [296, 236] width 193 height 45
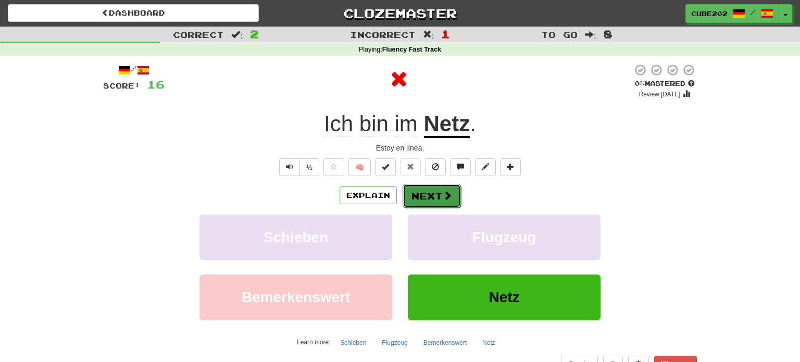
click at [441, 193] on button "Next" at bounding box center [432, 196] width 58 height 24
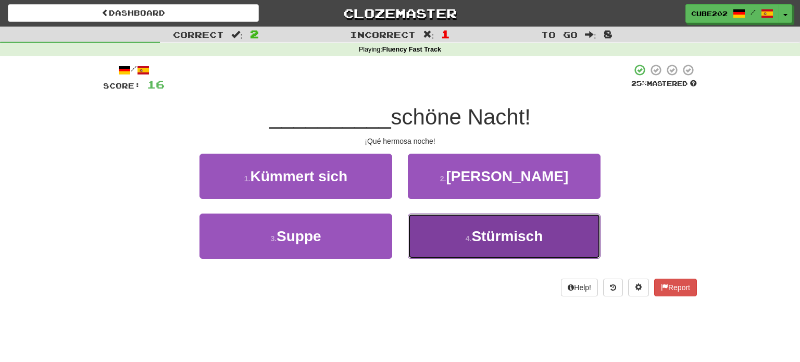
click at [481, 232] on span "Stürmisch" at bounding box center [506, 236] width 71 height 16
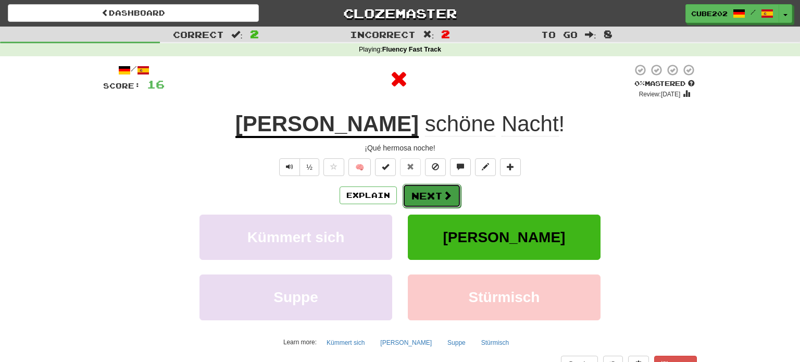
click at [426, 195] on button "Next" at bounding box center [432, 196] width 58 height 24
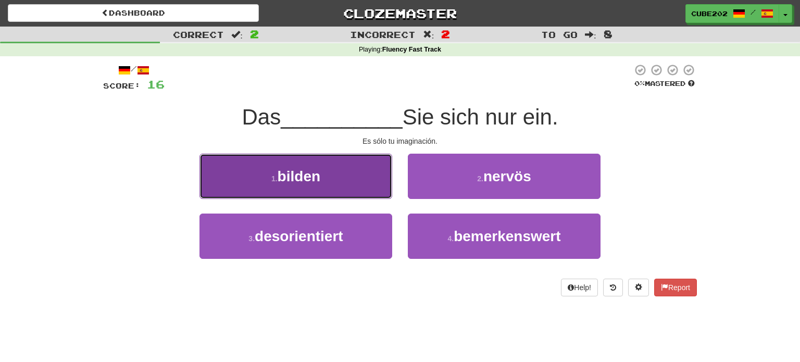
click at [371, 178] on button "1 . bilden" at bounding box center [296, 176] width 193 height 45
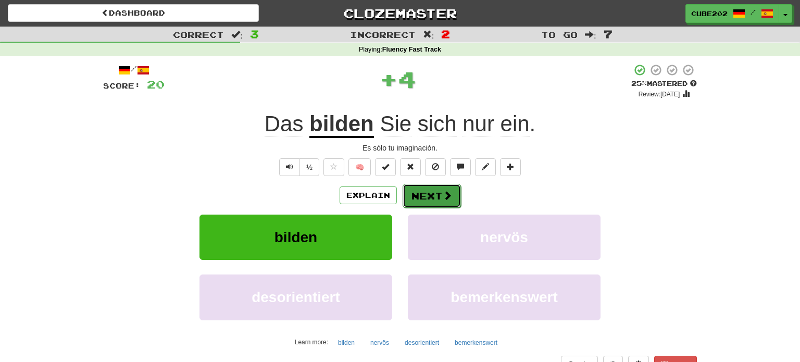
click at [430, 194] on button "Next" at bounding box center [432, 196] width 58 height 24
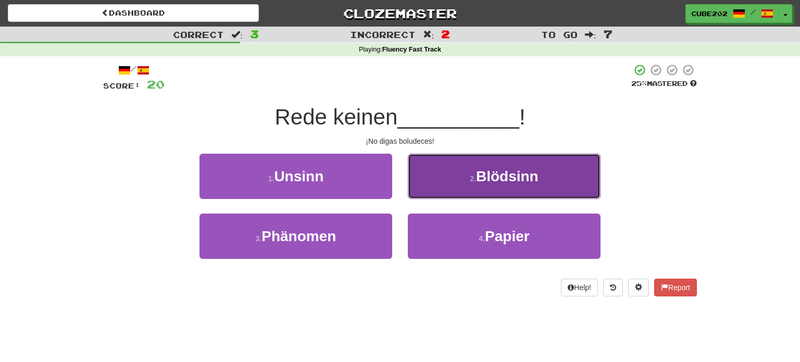
click at [455, 178] on button "2 . Blödsinn" at bounding box center [504, 176] width 193 height 45
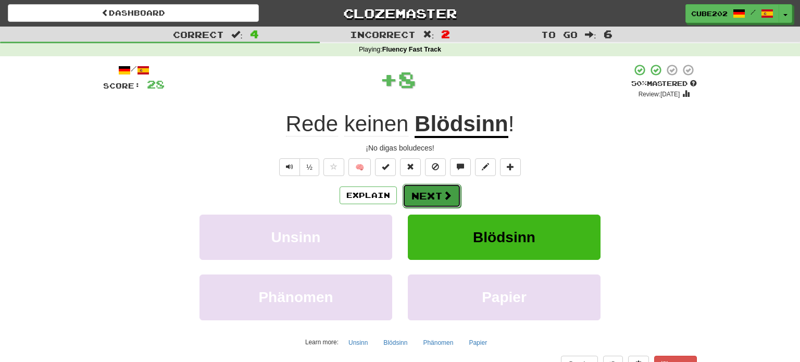
click at [426, 194] on button "Next" at bounding box center [432, 196] width 58 height 24
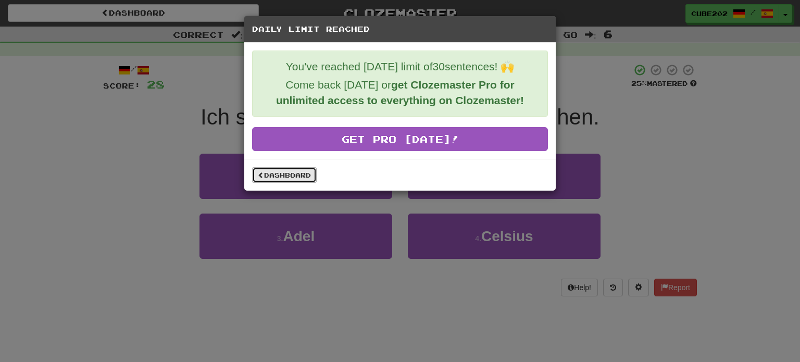
click at [303, 180] on link "Dashboard" at bounding box center [284, 175] width 65 height 16
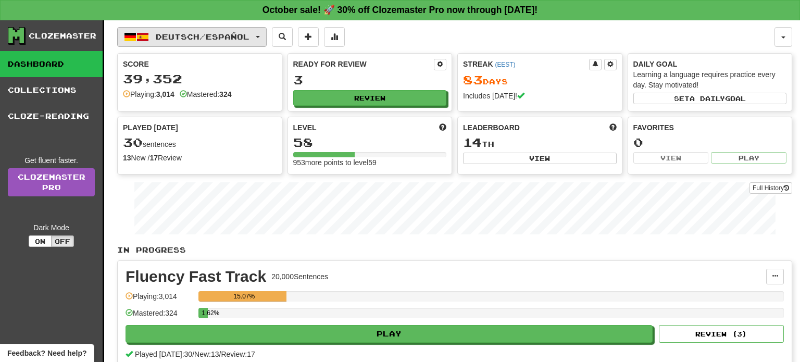
click at [262, 27] on button "Deutsch / Español" at bounding box center [192, 37] width 150 height 20
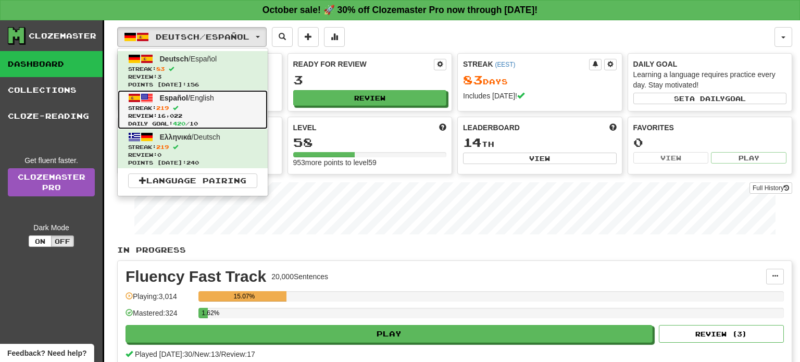
click at [189, 112] on span "Review: 16,022" at bounding box center [192, 116] width 129 height 8
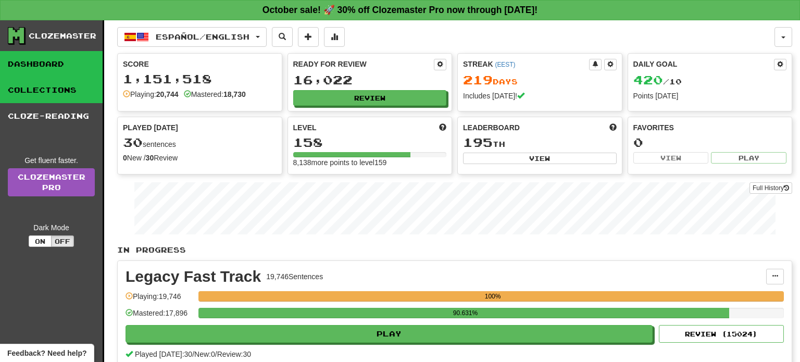
click at [79, 84] on link "Collections" at bounding box center [51, 90] width 103 height 26
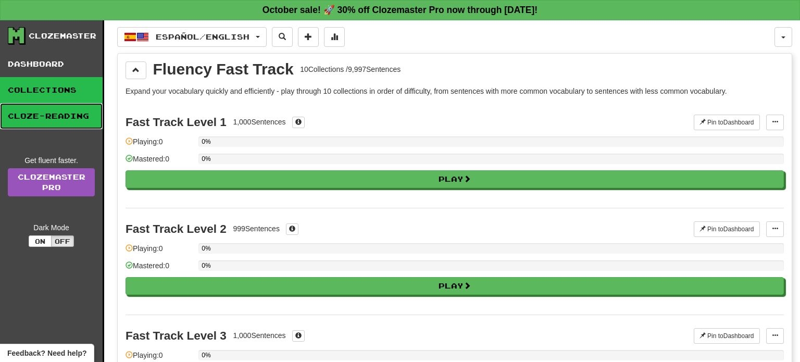
click at [96, 107] on link "Cloze-Reading" at bounding box center [51, 116] width 103 height 26
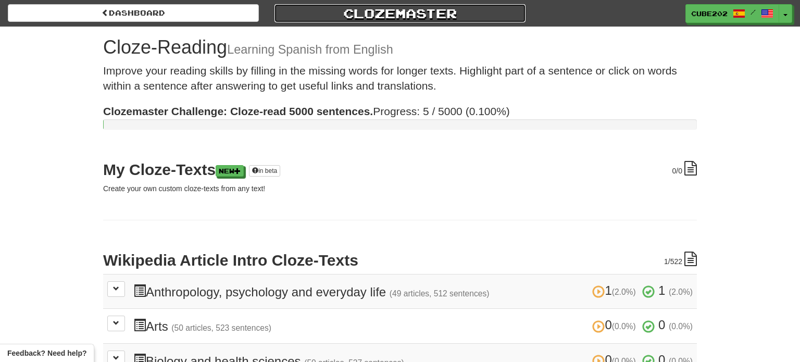
click at [390, 11] on link "Clozemaster" at bounding box center [400, 13] width 251 height 18
